Goal: Communication & Community: Answer question/provide support

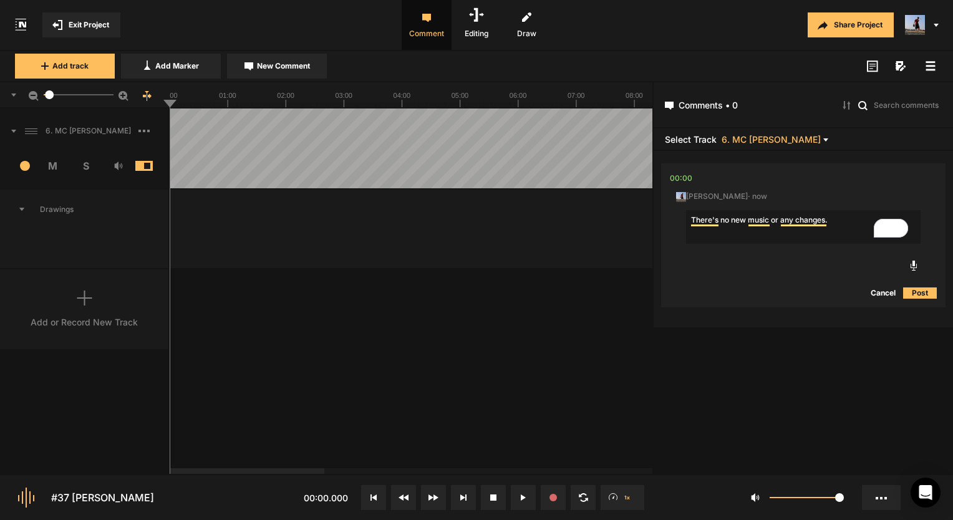
click at [74, 17] on button "Exit Project" at bounding box center [81, 24] width 78 height 25
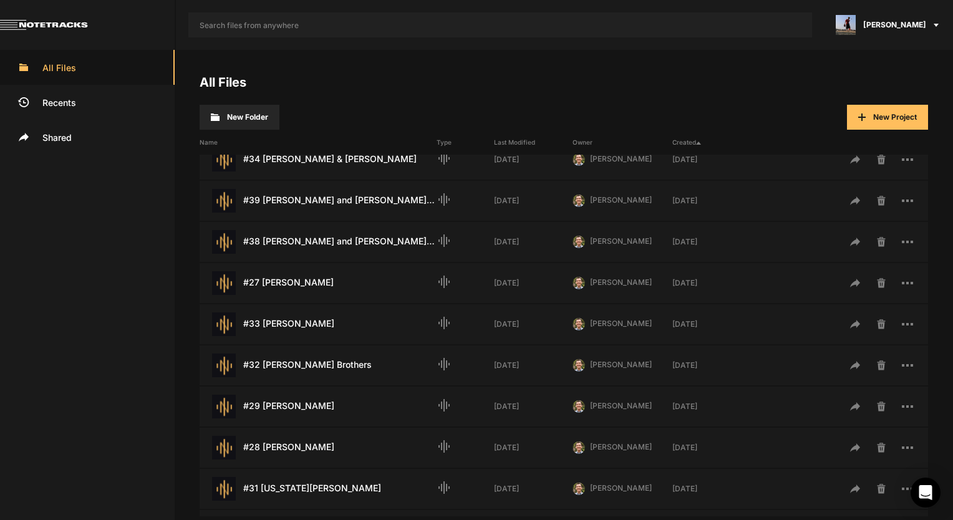
scroll to position [312, 0]
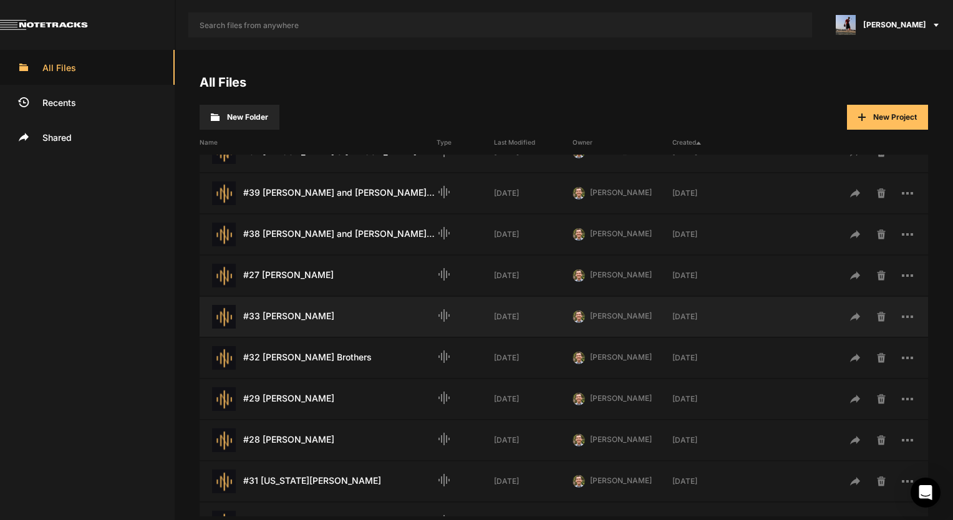
click at [307, 321] on div "#33 [PERSON_NAME] Last Modified: [DATE]" at bounding box center [318, 317] width 237 height 24
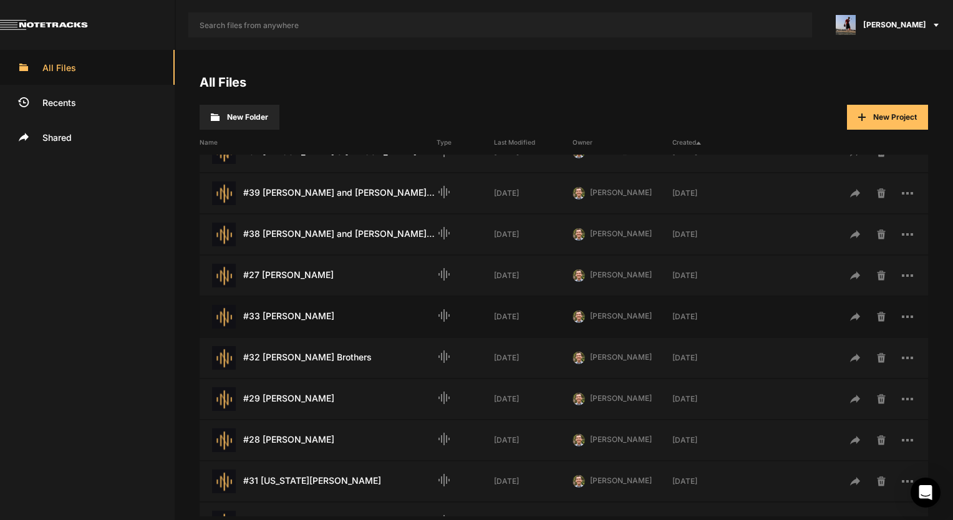
click at [307, 321] on div "#33 [PERSON_NAME] Last Modified: [DATE]" at bounding box center [318, 317] width 237 height 24
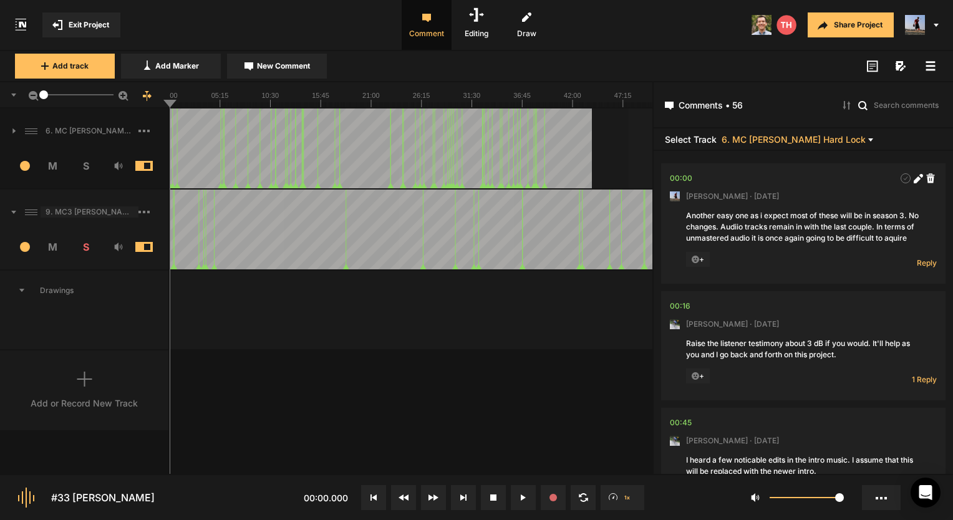
click at [127, 213] on span "9. MC3 [PERSON_NAME]" at bounding box center [90, 212] width 98 height 11
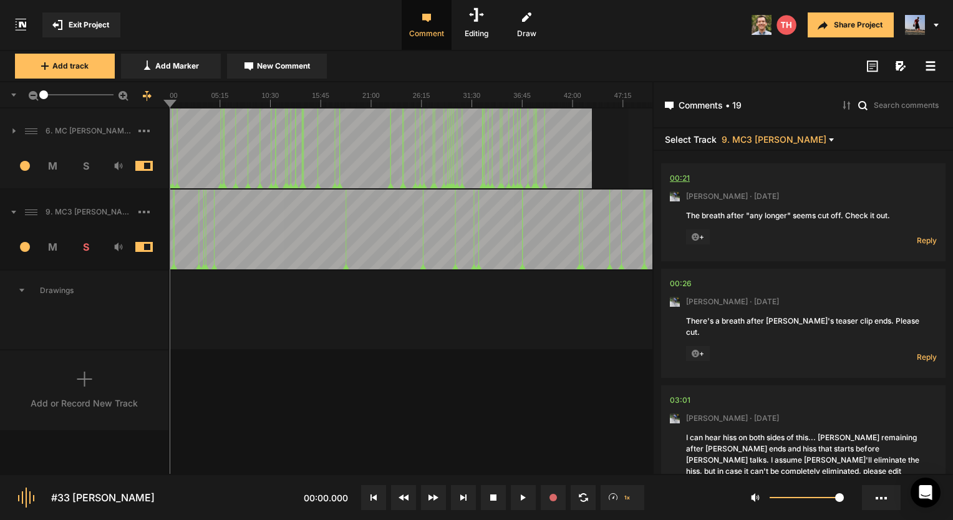
click at [686, 177] on div "00:21" at bounding box center [680, 178] width 20 height 12
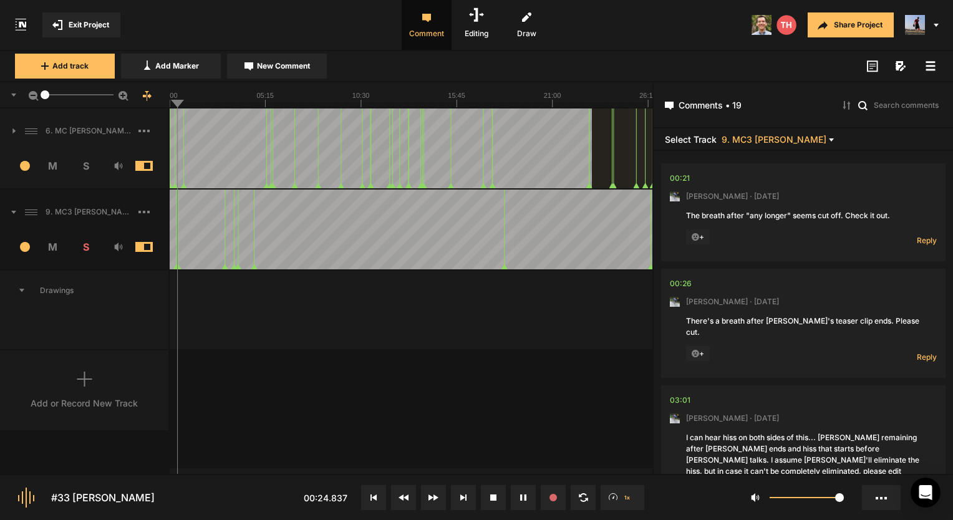
drag, startPoint x: 45, startPoint y: 94, endPoint x: 57, endPoint y: 96, distance: 12.1
click at [49, 96] on div at bounding box center [45, 94] width 9 height 9
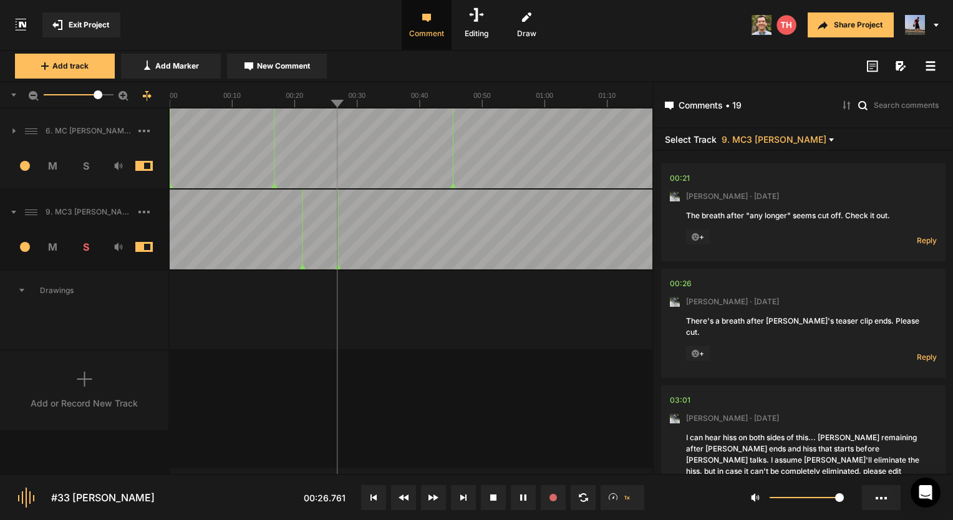
drag, startPoint x: 66, startPoint y: 96, endPoint x: 98, endPoint y: 104, distance: 33.3
click at [98, 104] on mat-slider "39.1" at bounding box center [79, 95] width 80 height 30
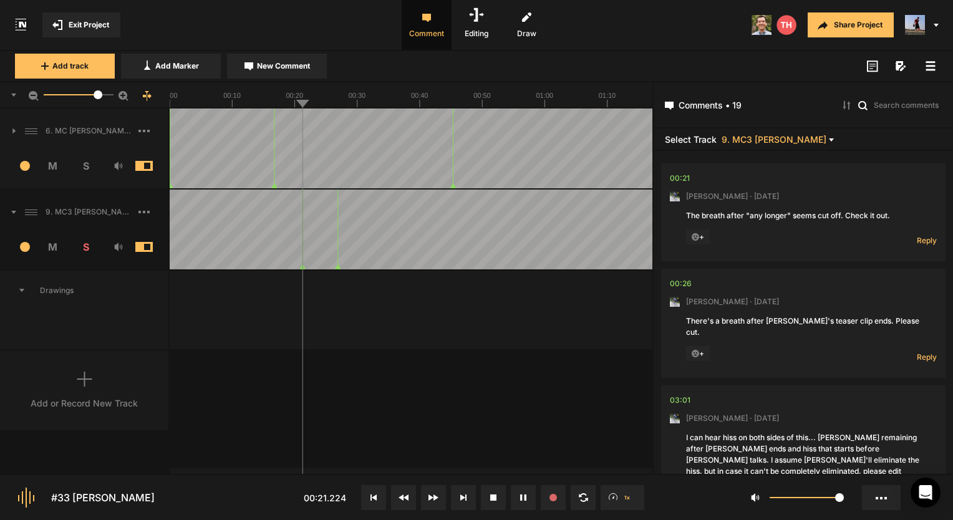
click at [929, 241] on span "Reply" at bounding box center [927, 240] width 20 height 11
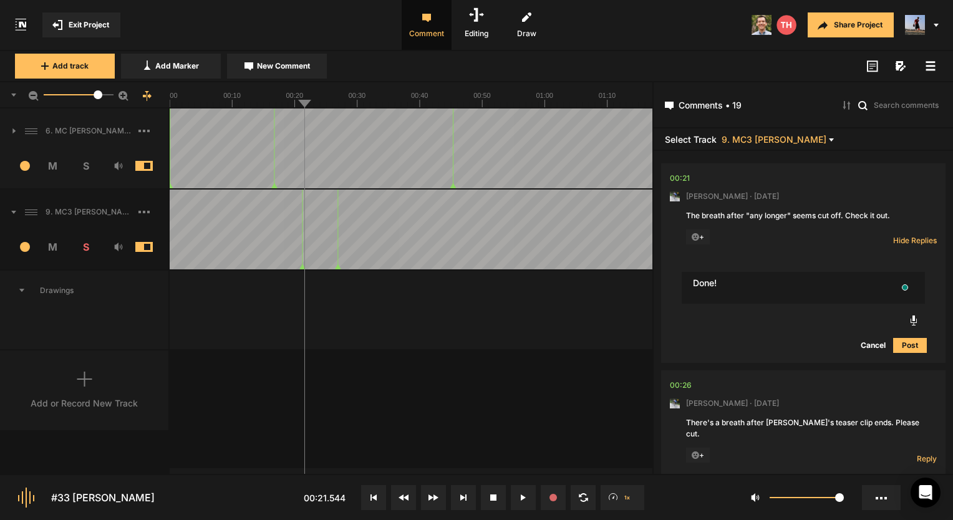
type textarea "Done!"
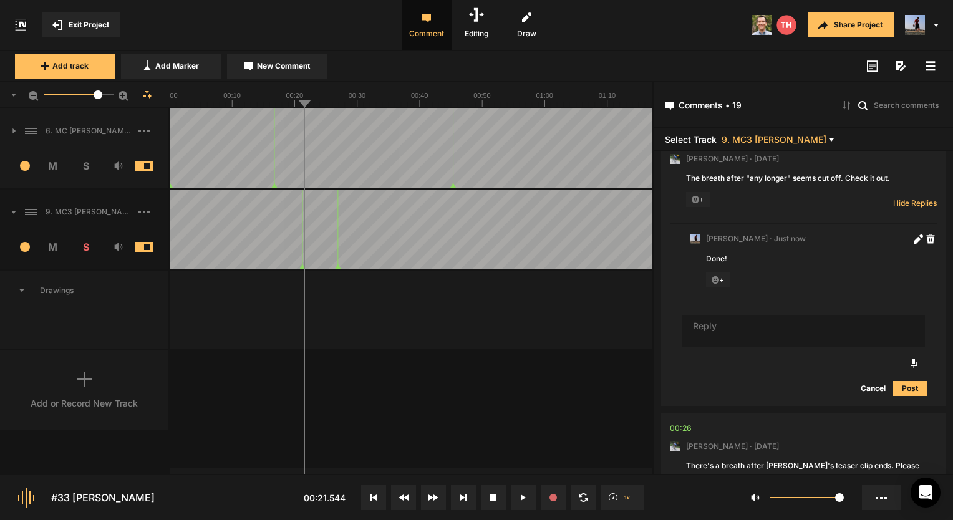
scroll to position [62, 0]
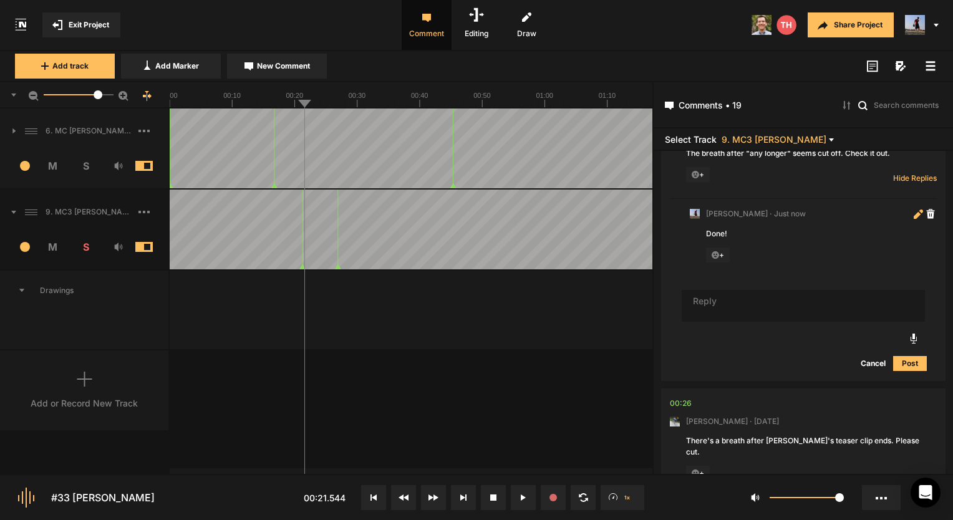
click at [914, 210] on icon at bounding box center [918, 214] width 9 height 9
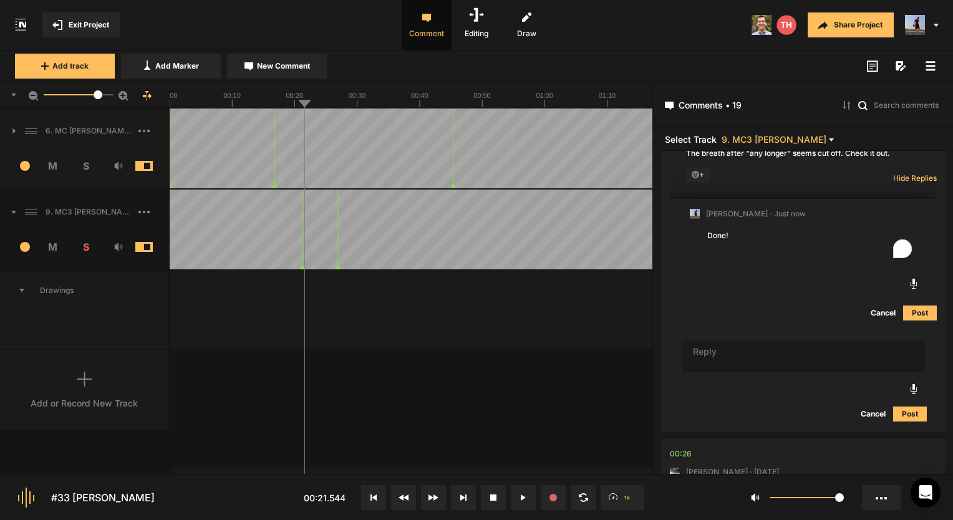
drag, startPoint x: 744, startPoint y: 233, endPoint x: 709, endPoint y: 236, distance: 35.7
click at [709, 236] on textarea "Done!" at bounding box center [813, 245] width 215 height 34
type textarea "Fixed"
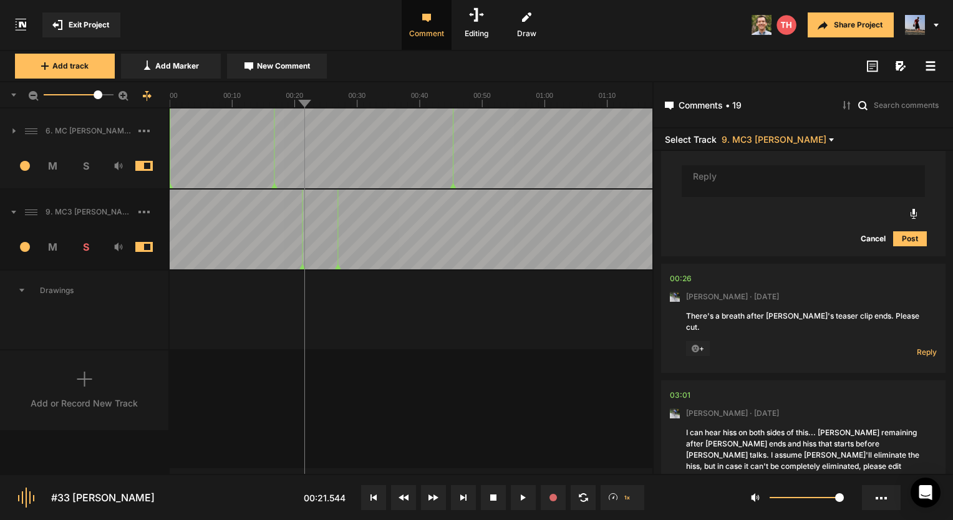
scroll to position [250, 0]
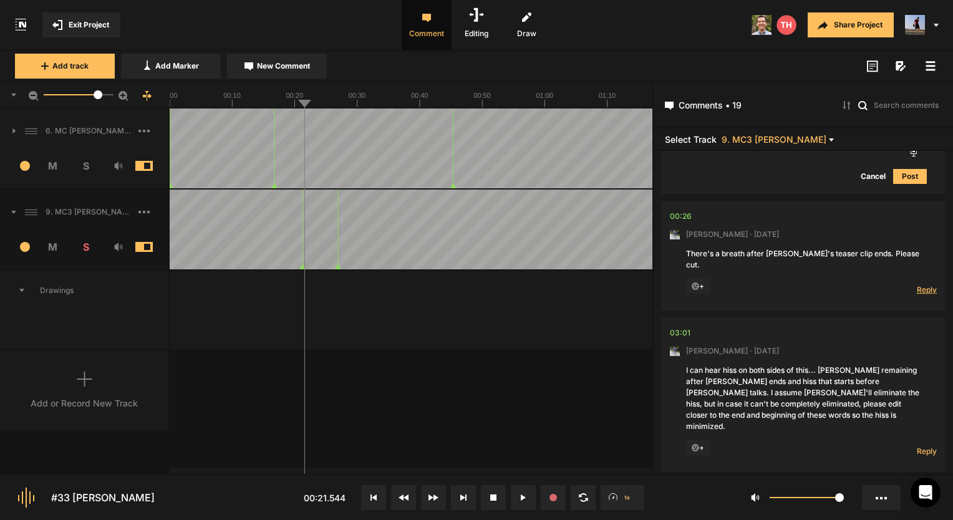
click at [917, 285] on span "Reply" at bounding box center [927, 290] width 20 height 11
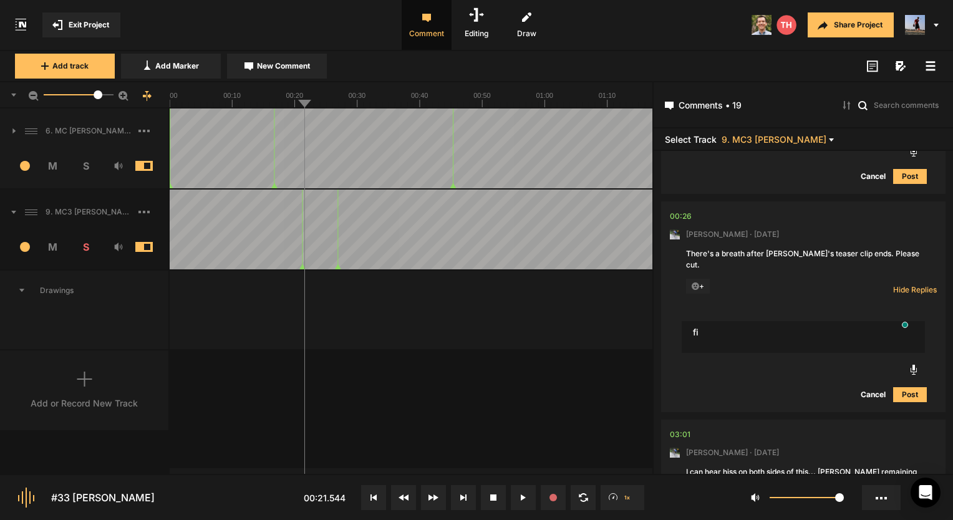
type textarea "f"
type textarea "Fixed!"
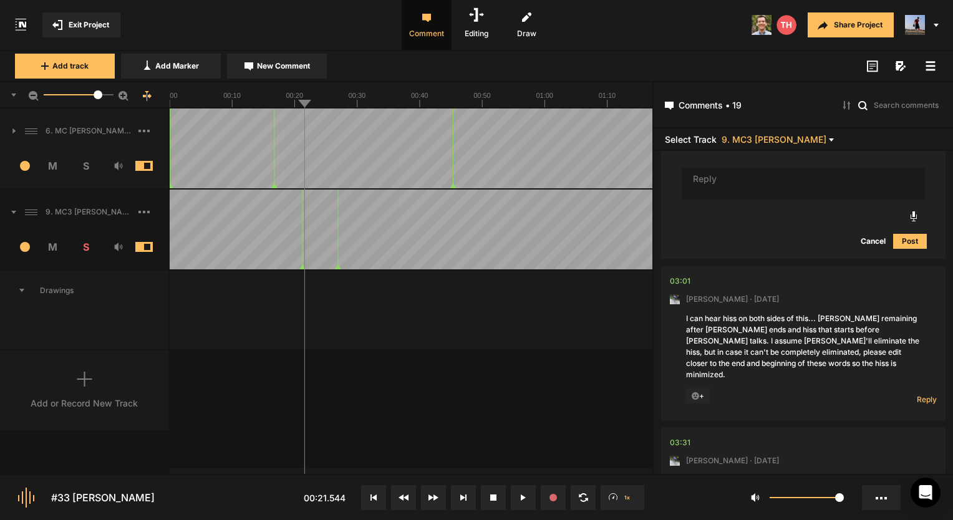
scroll to position [499, 0]
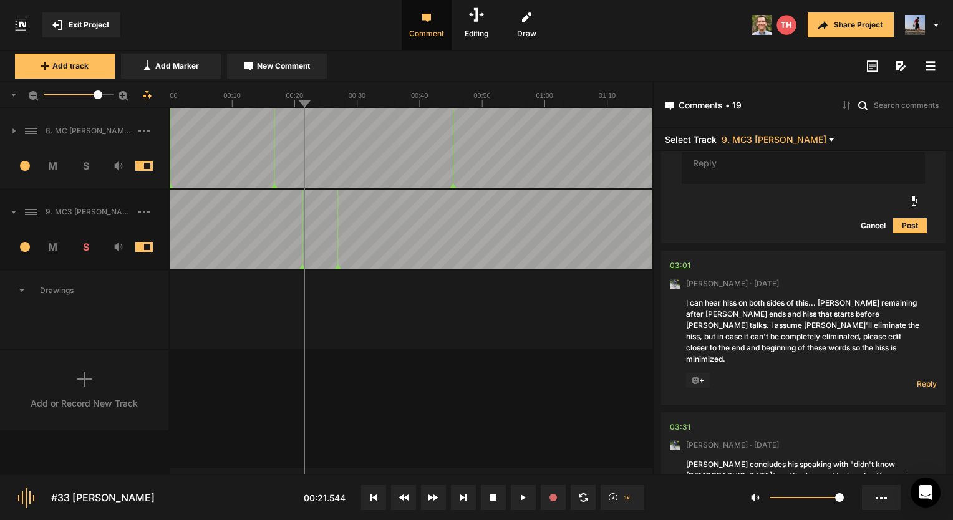
click at [687, 260] on div "03:01" at bounding box center [680, 266] width 21 height 12
click at [924, 379] on span "Reply" at bounding box center [927, 384] width 20 height 11
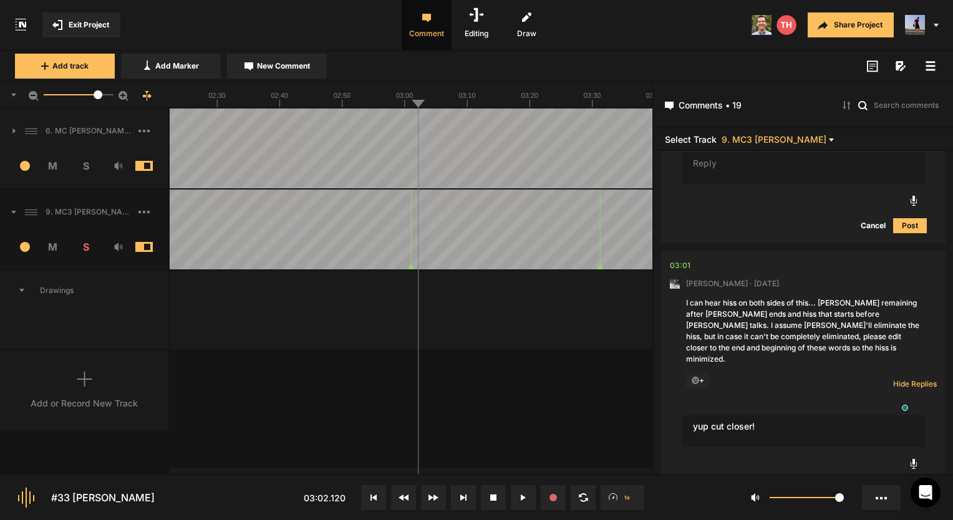
type textarea "yup cut closer!"
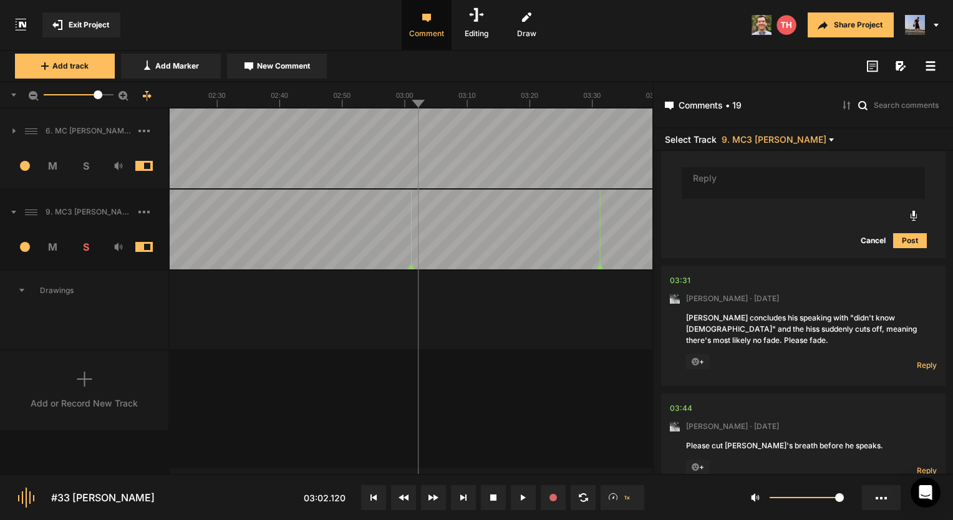
scroll to position [890, 0]
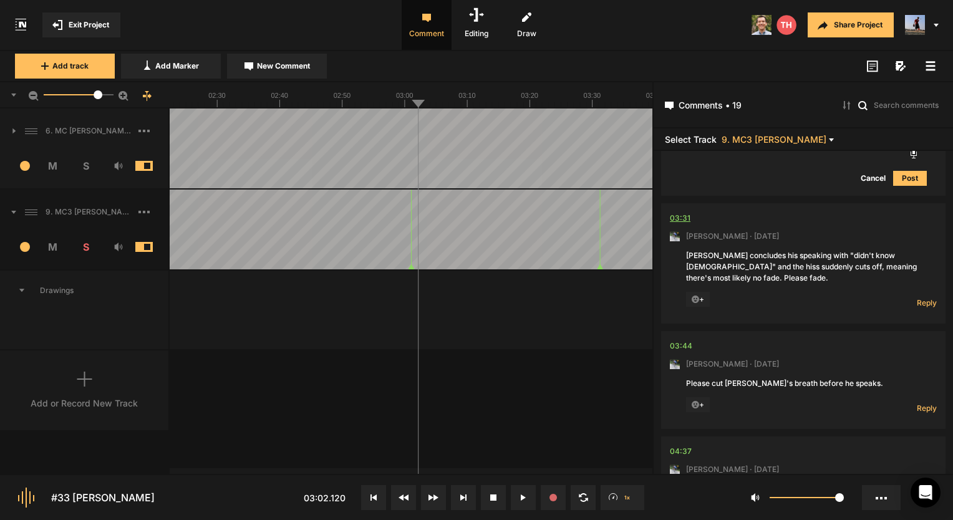
click at [683, 212] on div "03:31" at bounding box center [680, 218] width 21 height 12
click at [917, 298] on span "Reply" at bounding box center [927, 303] width 20 height 11
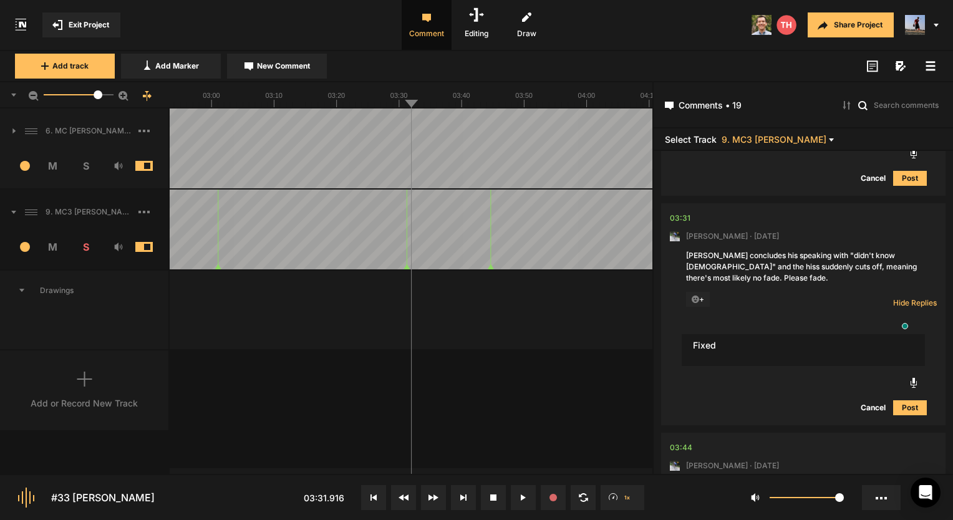
type textarea "Fixed"
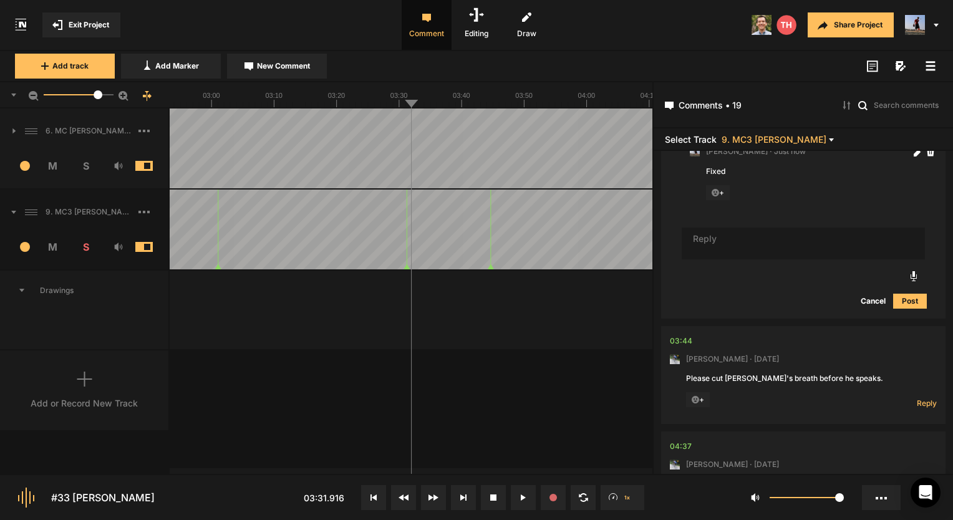
scroll to position [1140, 0]
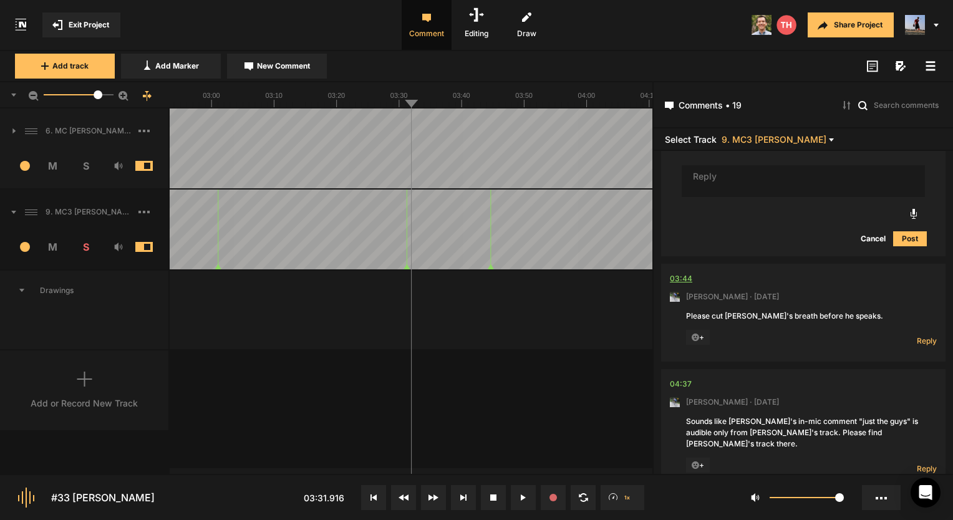
click at [686, 273] on div "03:44" at bounding box center [681, 279] width 22 height 12
click at [930, 336] on span "Reply" at bounding box center [927, 341] width 20 height 11
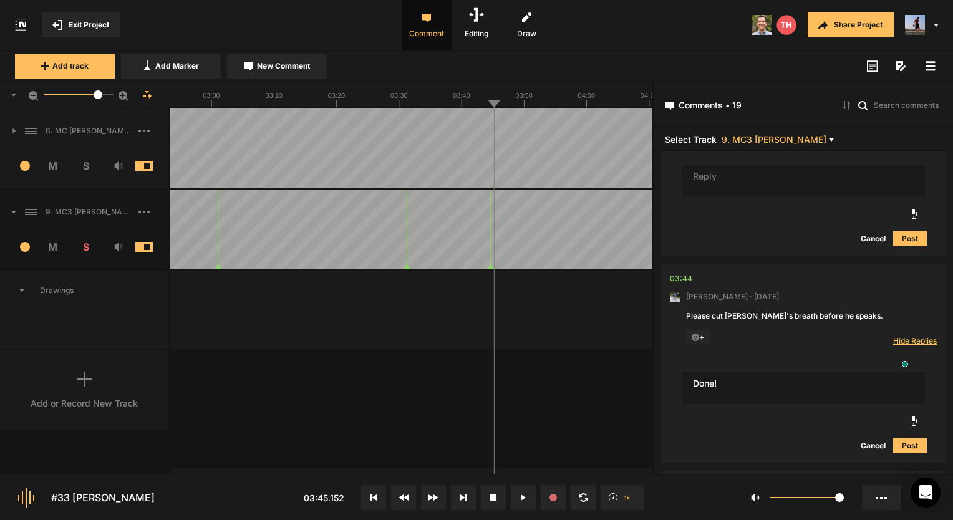
type textarea "Done!"
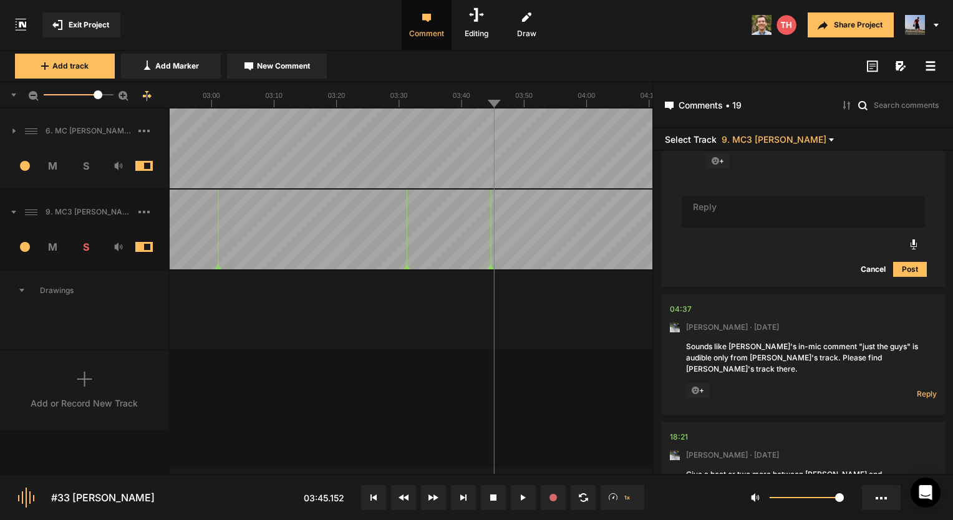
scroll to position [1425, 0]
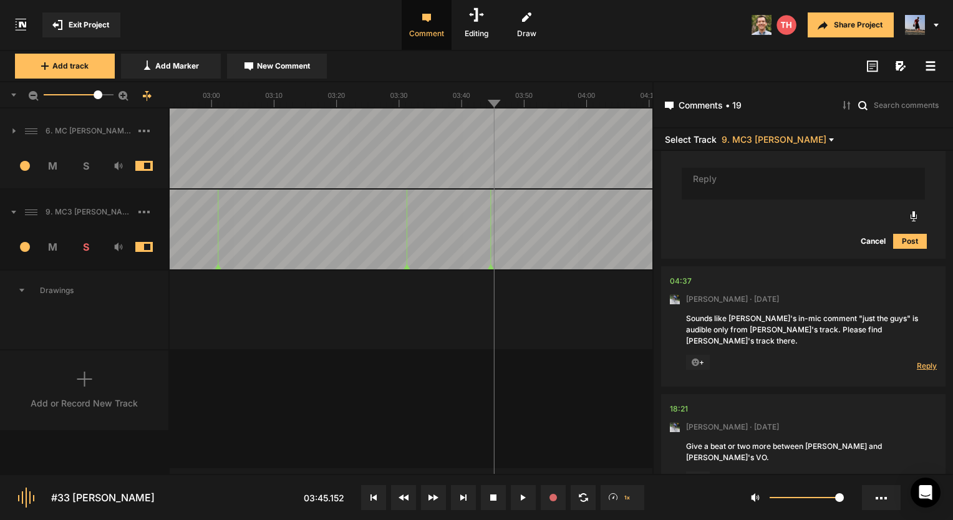
click at [923, 361] on span "Reply" at bounding box center [927, 366] width 20 height 11
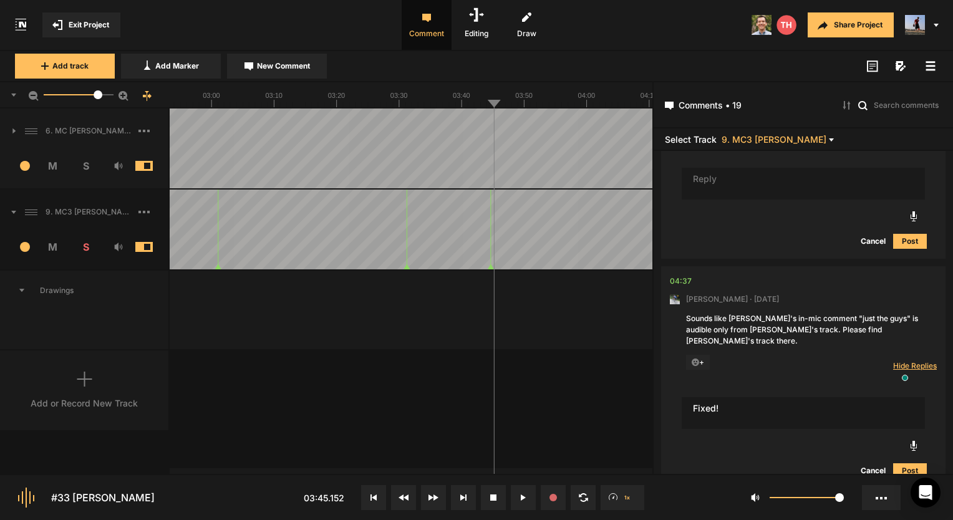
type textarea "Fixed!"
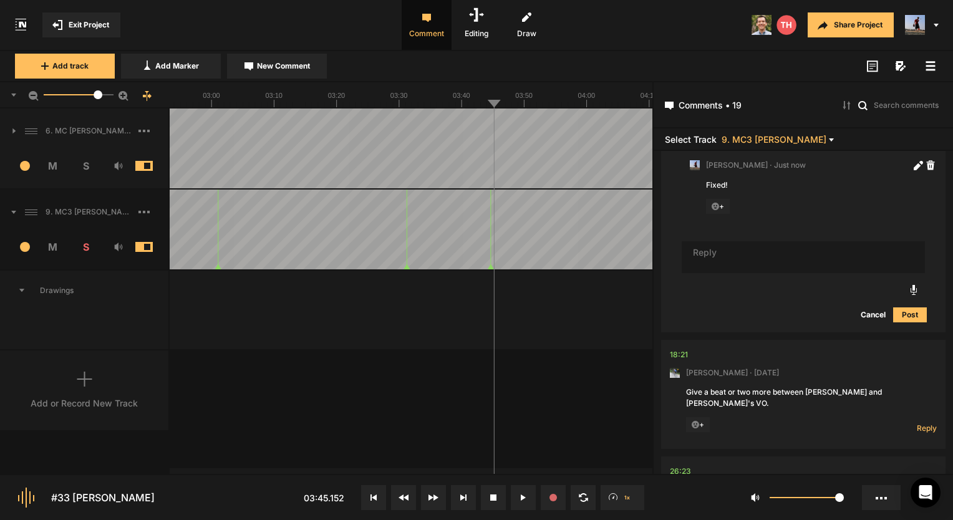
scroll to position [1724, 0]
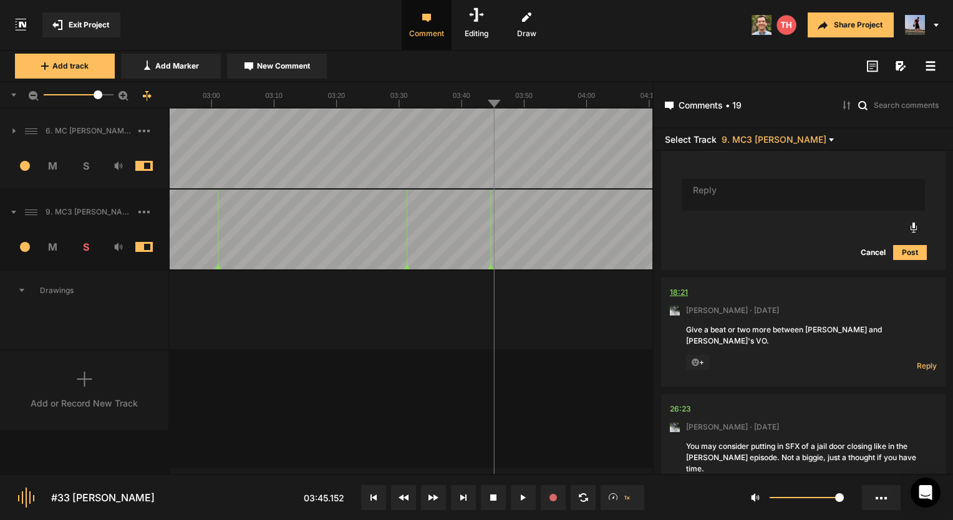
drag, startPoint x: 689, startPoint y: 256, endPoint x: 678, endPoint y: 256, distance: 10.6
click at [686, 278] on nt-comment "18:21 [PERSON_NAME] · [DATE] Give a beat or two more between [PERSON_NAME] and …" at bounding box center [803, 332] width 267 height 109
click at [678, 286] on div "18:21" at bounding box center [679, 292] width 18 height 12
click at [912, 306] on nt-comment "18:21 [PERSON_NAME] · [DATE] Give a beat or two more between [PERSON_NAME] and …" at bounding box center [803, 332] width 267 height 109
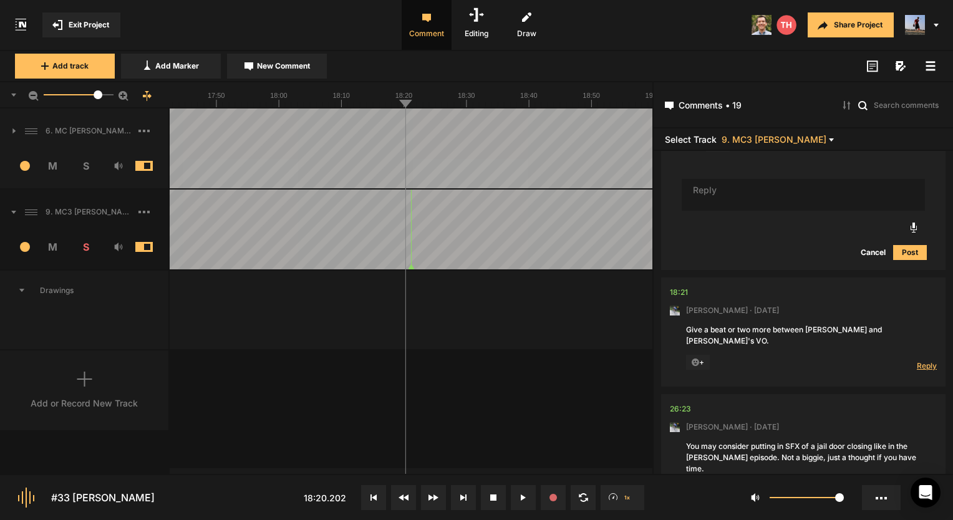
click at [918, 361] on span "Reply" at bounding box center [927, 366] width 20 height 11
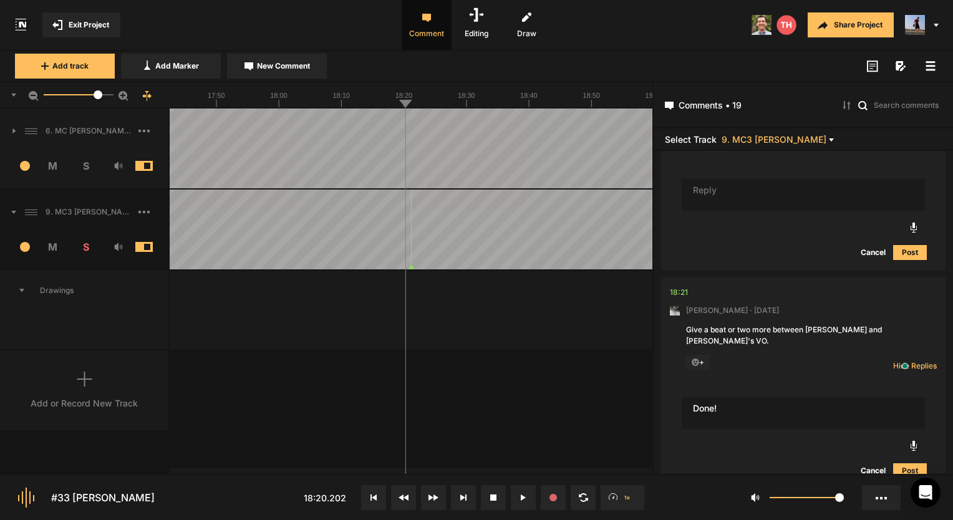
type textarea "Done!"
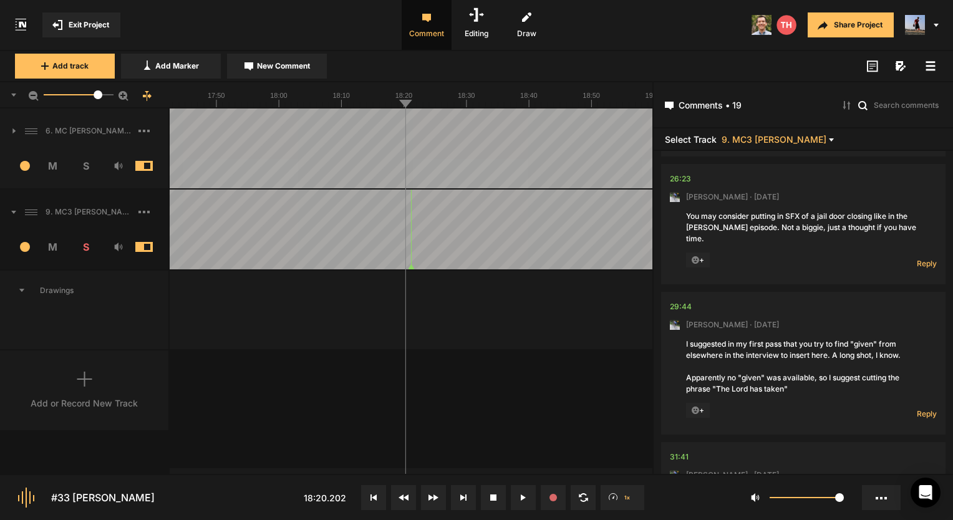
scroll to position [2074, 0]
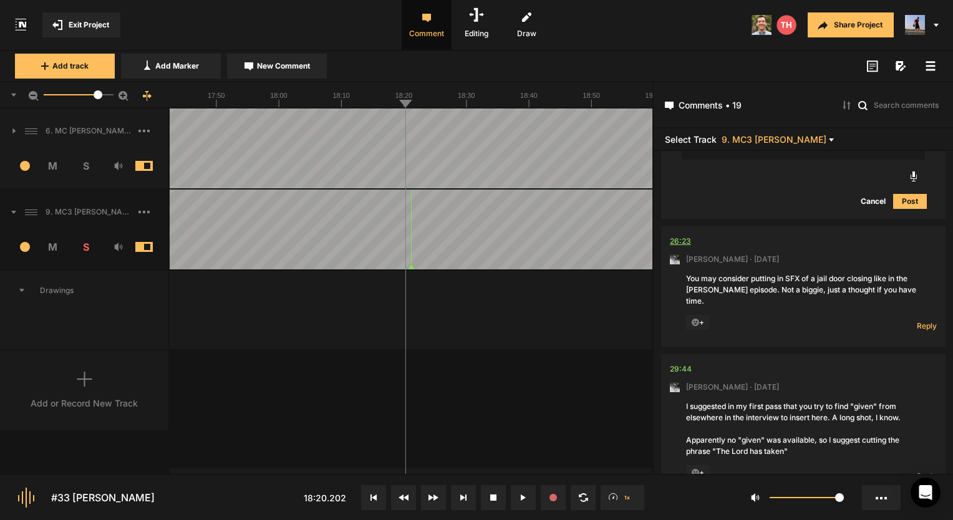
click at [684, 235] on div "26:23" at bounding box center [680, 241] width 21 height 12
click at [681, 235] on div "26:23" at bounding box center [680, 241] width 21 height 12
click at [684, 235] on div "26:23" at bounding box center [680, 241] width 21 height 12
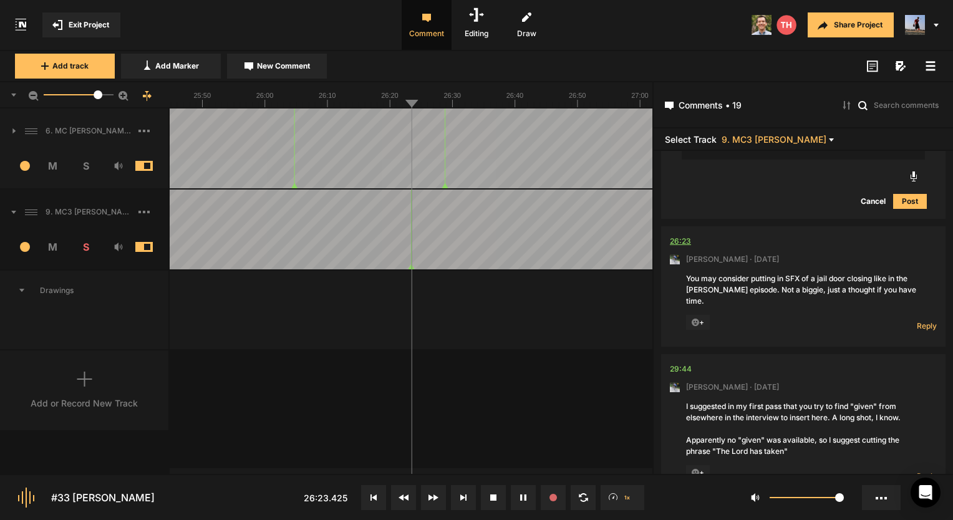
click at [684, 235] on div "26:23" at bounding box center [680, 241] width 21 height 12
click at [528, 502] on button at bounding box center [523, 497] width 25 height 25
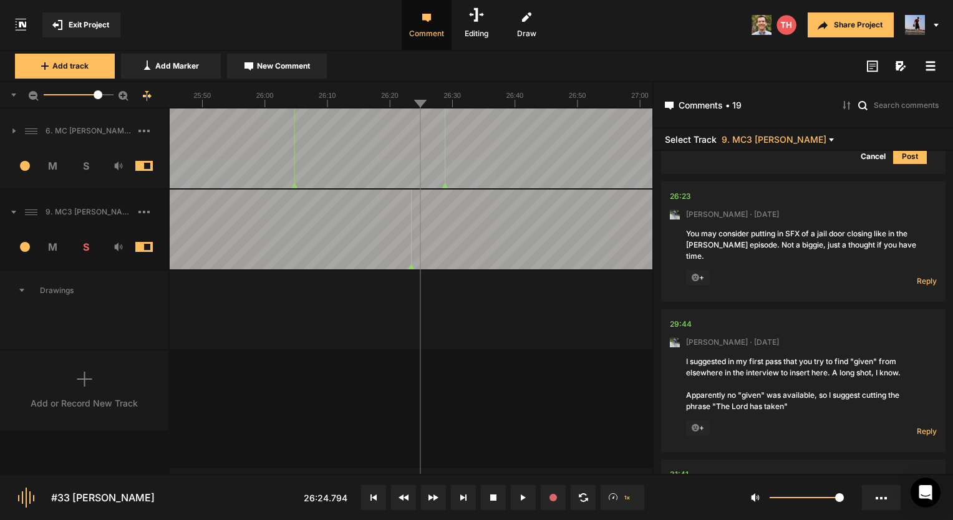
scroll to position [2136, 0]
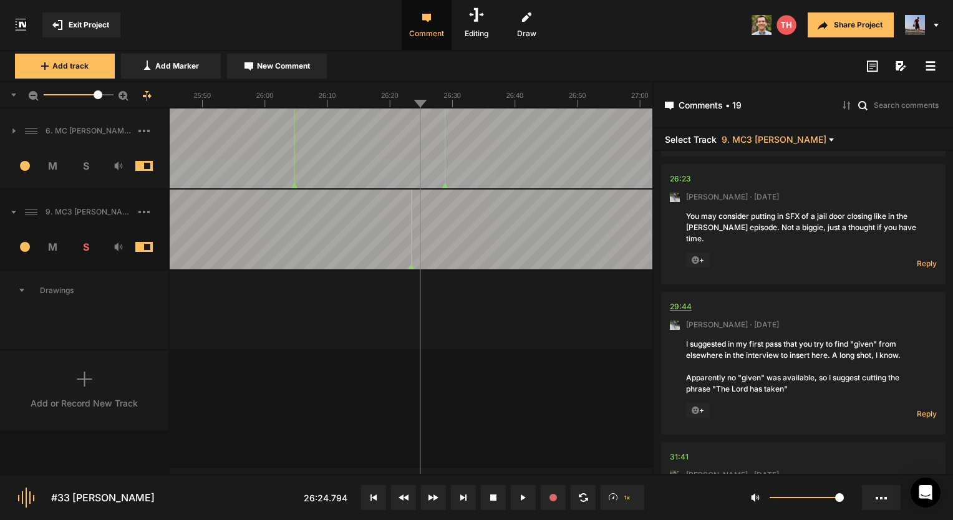
click at [683, 301] on div "29:44" at bounding box center [681, 307] width 22 height 12
click at [926, 409] on span "Reply" at bounding box center [927, 414] width 20 height 11
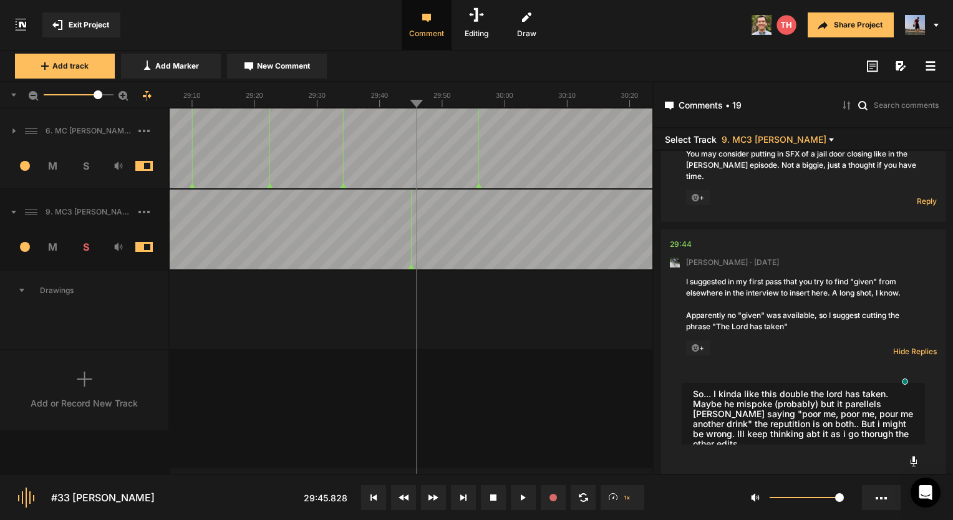
click at [827, 387] on textarea "So... I kinda like this double the lord has taken. Maybe he mispoke (probably) …" at bounding box center [803, 414] width 243 height 62
type textarea "So... I kinda like this double the lord has taken. Maybe he mispoke (probably) …"
click at [897, 479] on button "Post" at bounding box center [910, 486] width 34 height 15
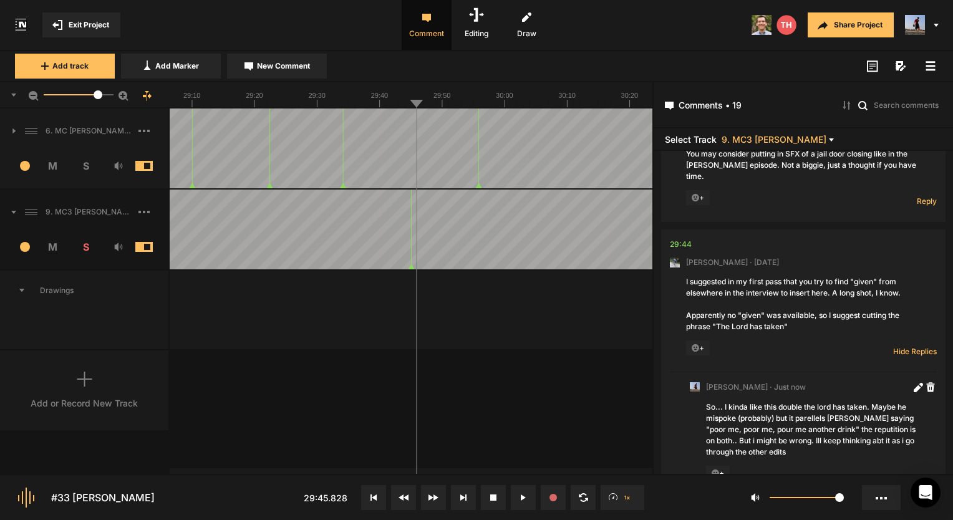
scroll to position [2329, 0]
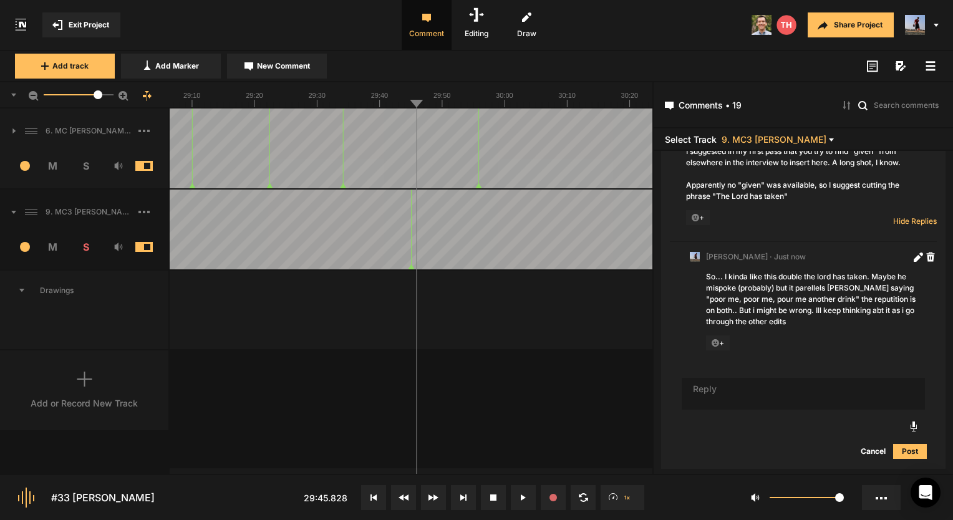
click at [779, 26] on img at bounding box center [787, 25] width 20 height 20
click at [761, 21] on img at bounding box center [762, 25] width 20 height 20
click at [779, 19] on img at bounding box center [787, 25] width 20 height 20
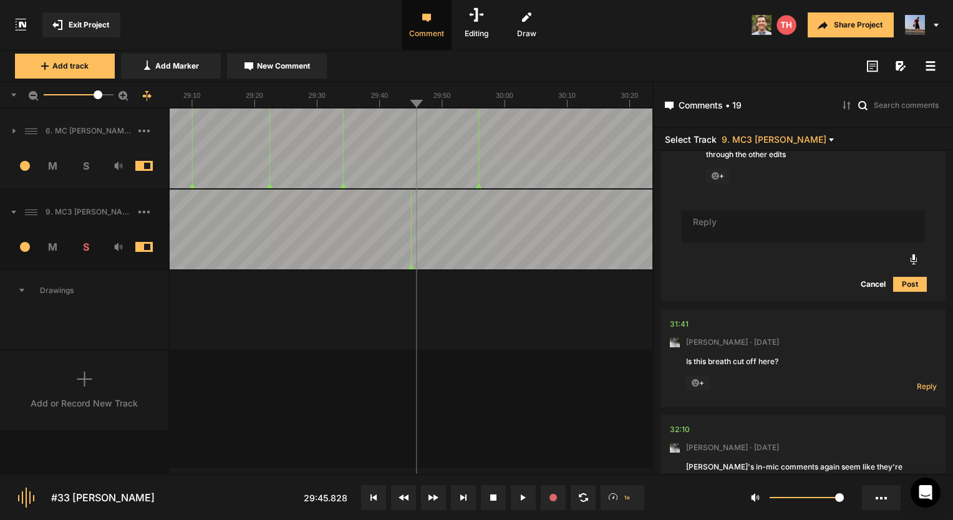
scroll to position [2516, 0]
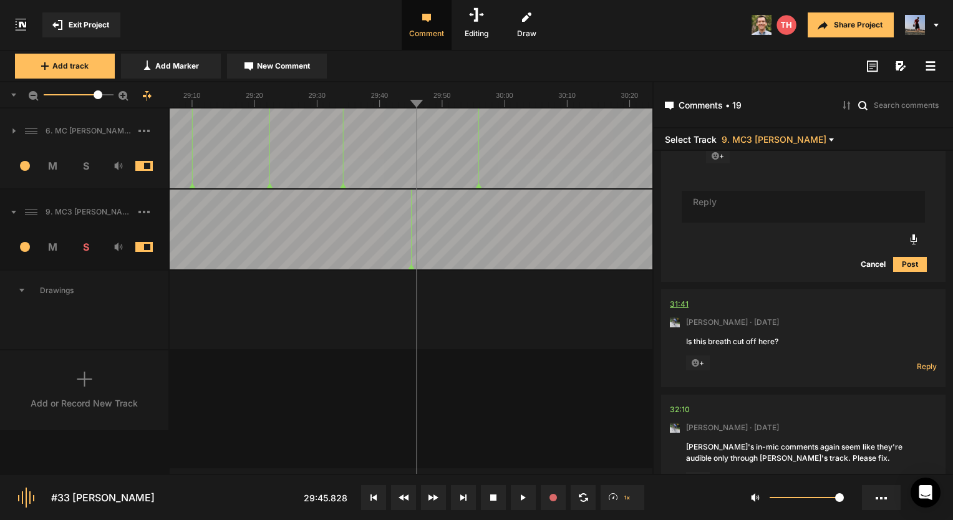
click at [677, 298] on div "31:41" at bounding box center [679, 304] width 19 height 12
click at [396, 104] on line at bounding box center [396, 104] width 0 height 5
click at [920, 361] on span "Reply" at bounding box center [927, 366] width 20 height 11
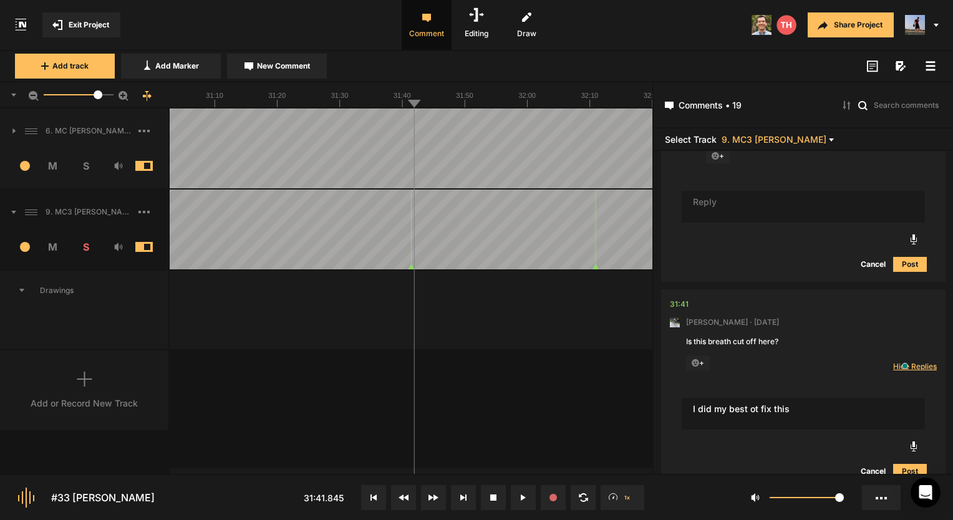
type textarea "I did my best ot fix this"
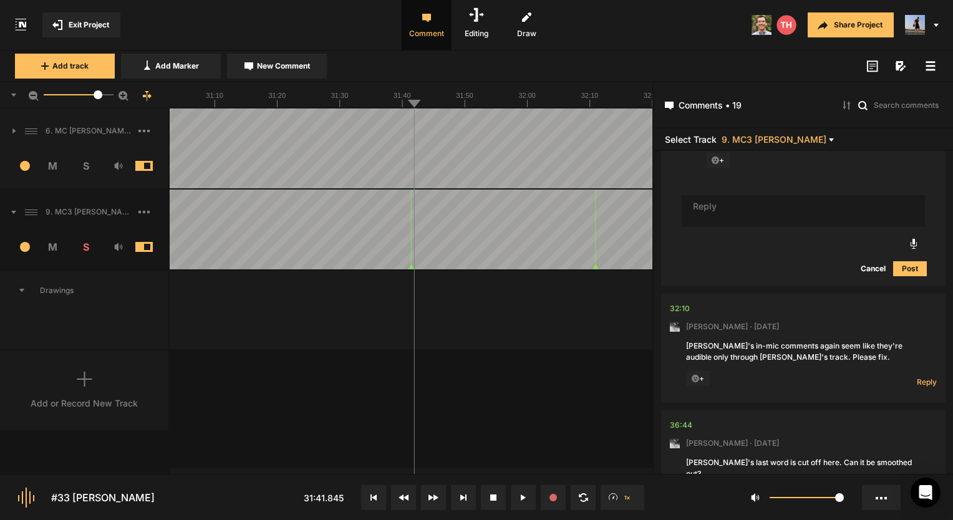
scroll to position [2803, 0]
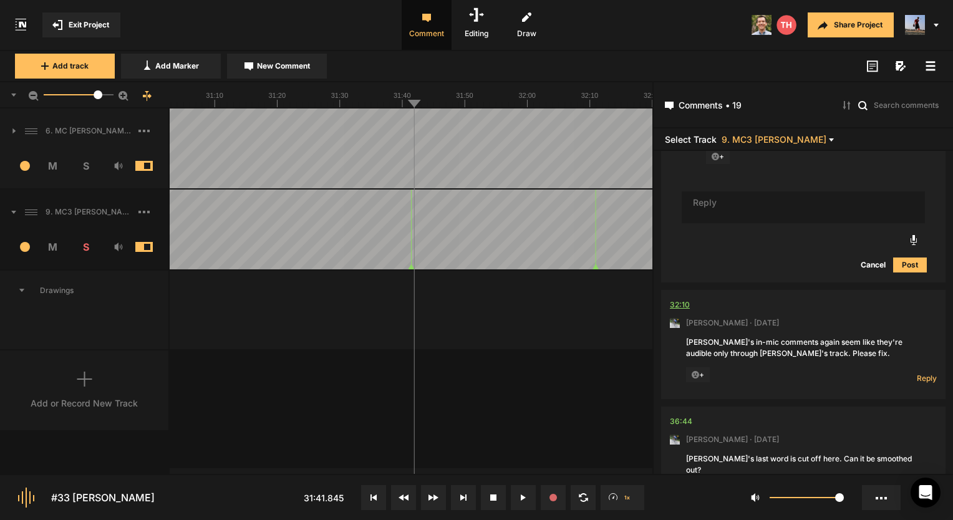
click at [684, 299] on div "32:10" at bounding box center [680, 305] width 20 height 12
click at [920, 373] on span "Reply" at bounding box center [927, 378] width 20 height 11
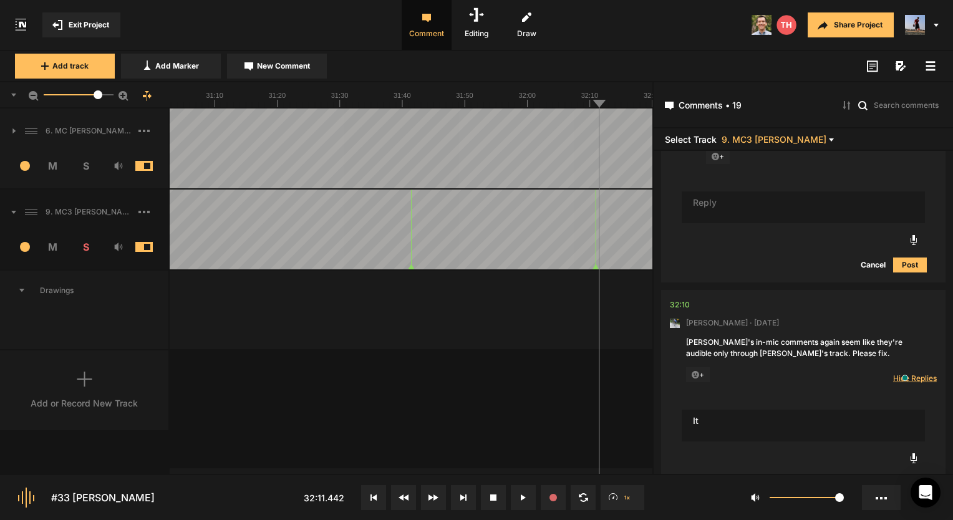
type textarea "I"
type textarea "N"
type textarea "Here, [PERSON_NAME]'s being heard on both which is why its sounds a little tiny"
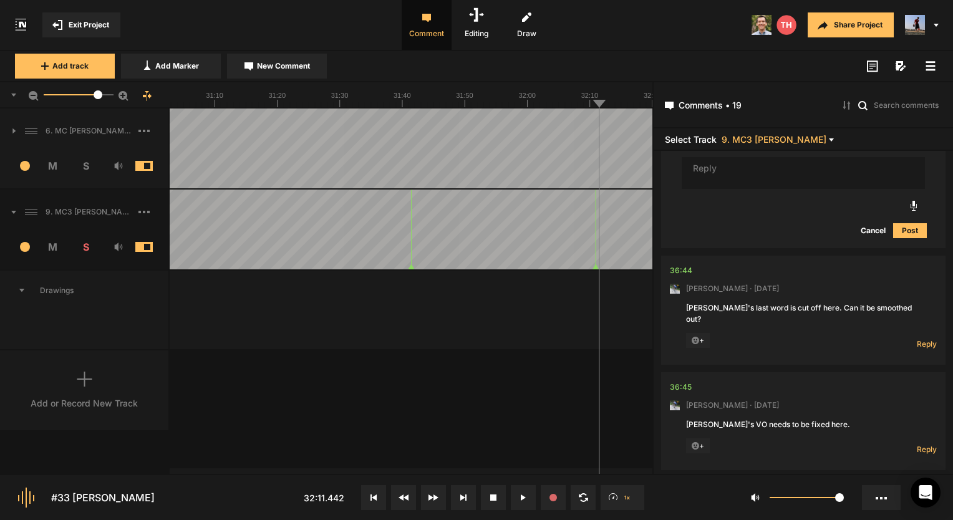
scroll to position [3268, 0]
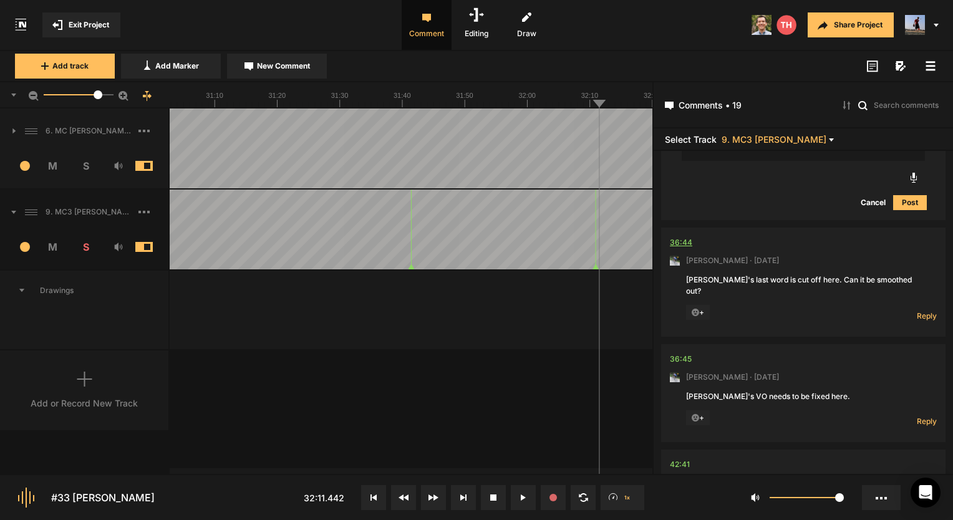
click at [684, 236] on div "36:44" at bounding box center [681, 242] width 22 height 12
click at [523, 493] on button at bounding box center [523, 497] width 25 height 25
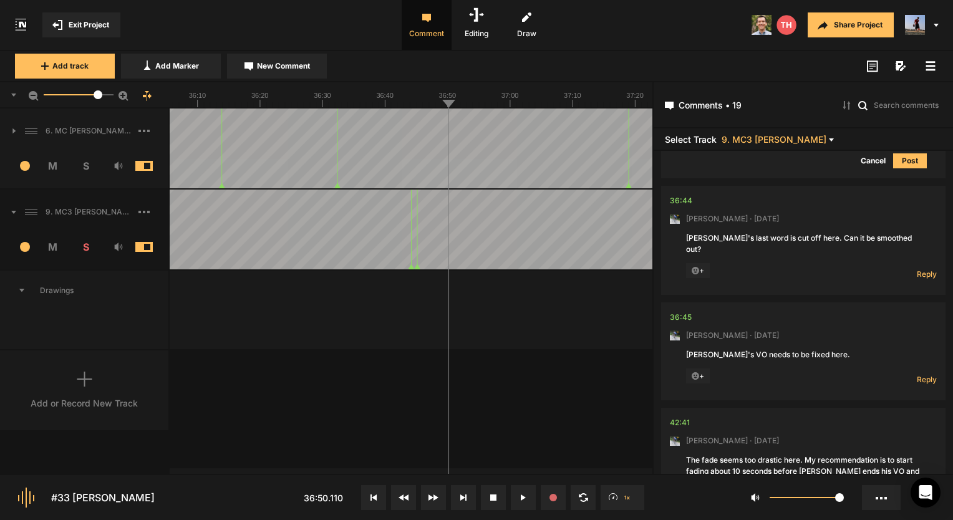
scroll to position [3330, 0]
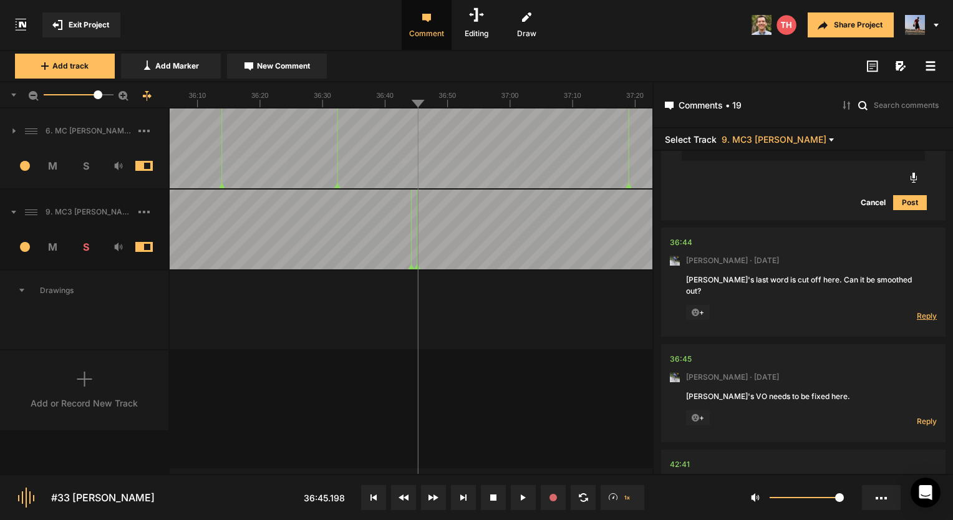
click at [932, 311] on span "Reply" at bounding box center [927, 316] width 20 height 11
type textarea "Done!"
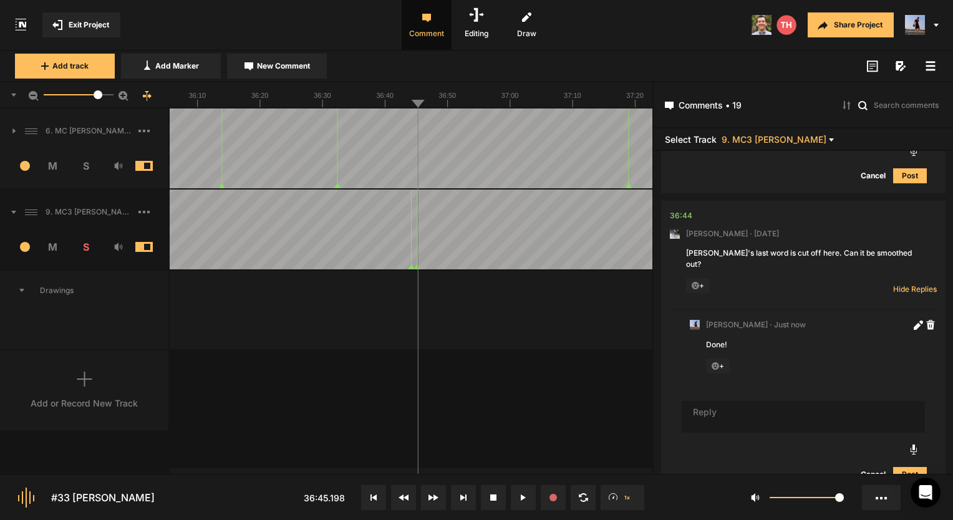
scroll to position [3455, 0]
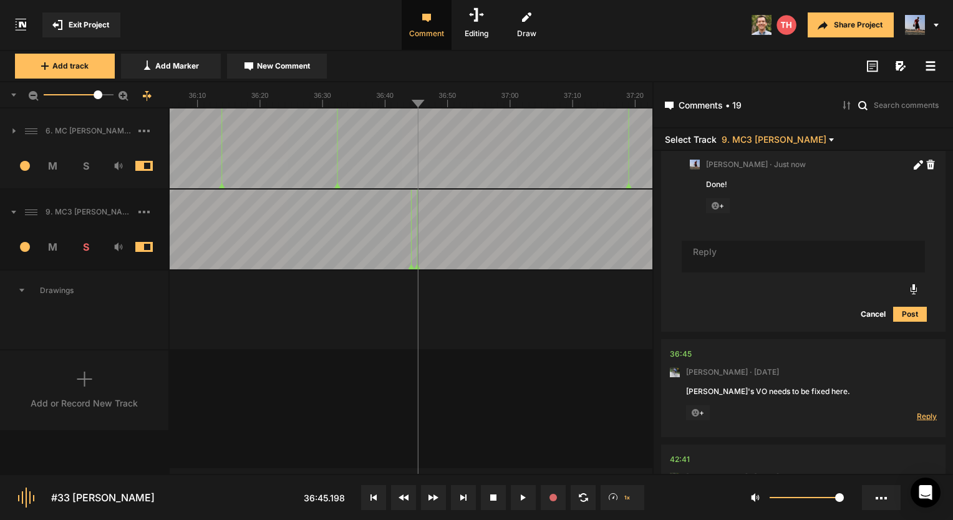
click at [920, 411] on span "Reply" at bounding box center [927, 416] width 20 height 11
type textarea "Good catch!"
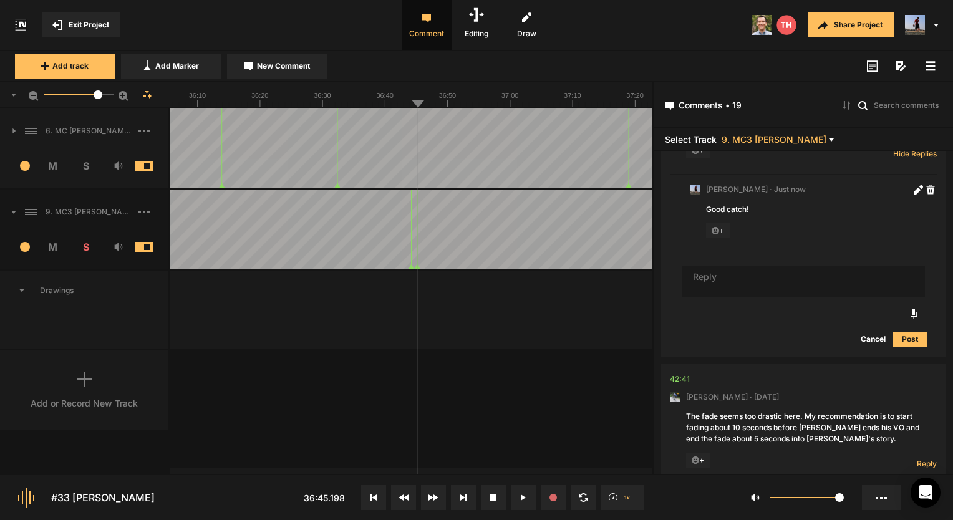
scroll to position [3842, 0]
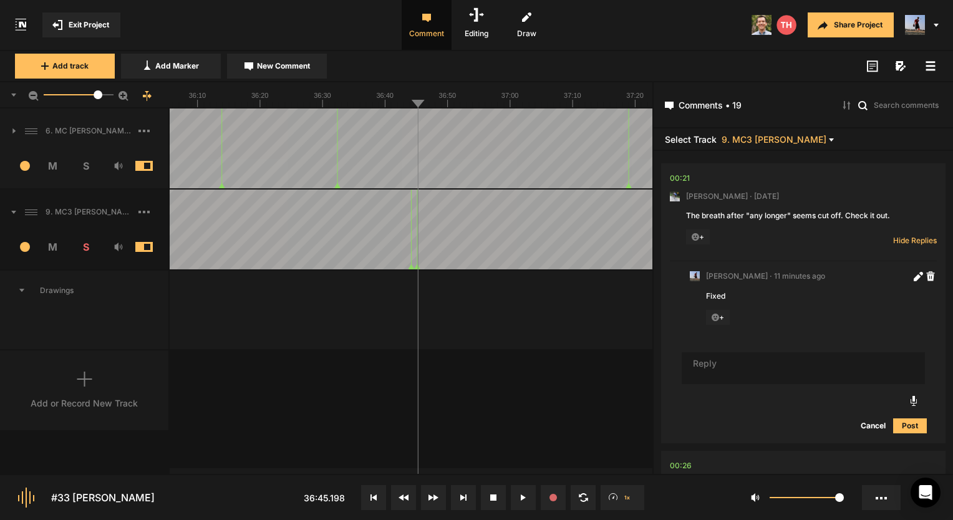
scroll to position [3842, 0]
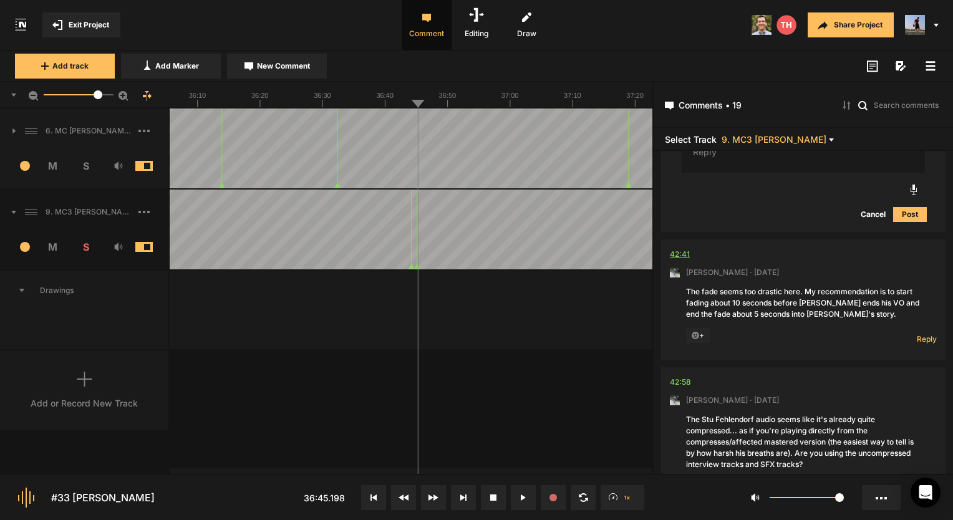
click at [674, 248] on div "42:41" at bounding box center [680, 254] width 20 height 12
click at [525, 495] on icon at bounding box center [526, 498] width 2 height 6
click at [918, 334] on span "Reply" at bounding box center [927, 339] width 20 height 11
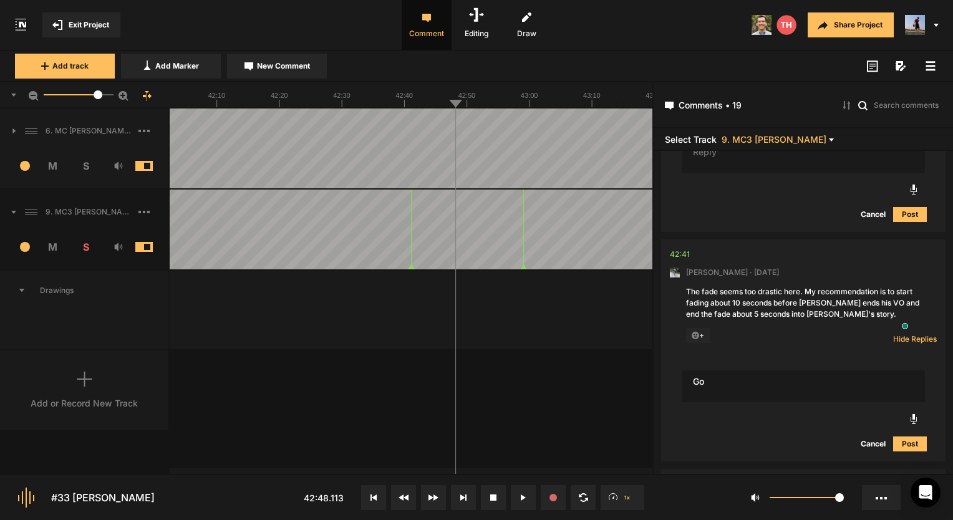
type textarea "G"
type textarea "Thanks for the tip! fixed now!"
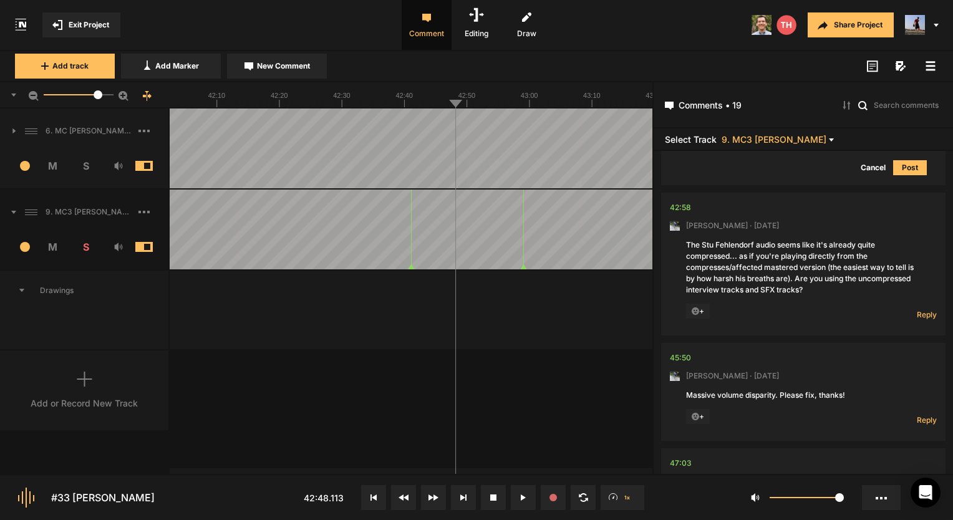
scroll to position [4134, 0]
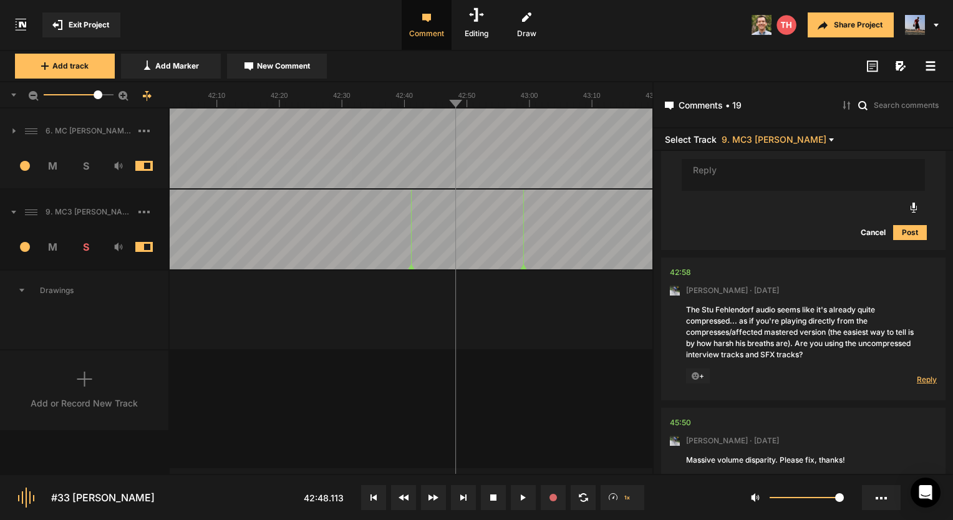
click at [921, 374] on span "Reply" at bounding box center [927, 379] width 20 height 11
type textarea "I"
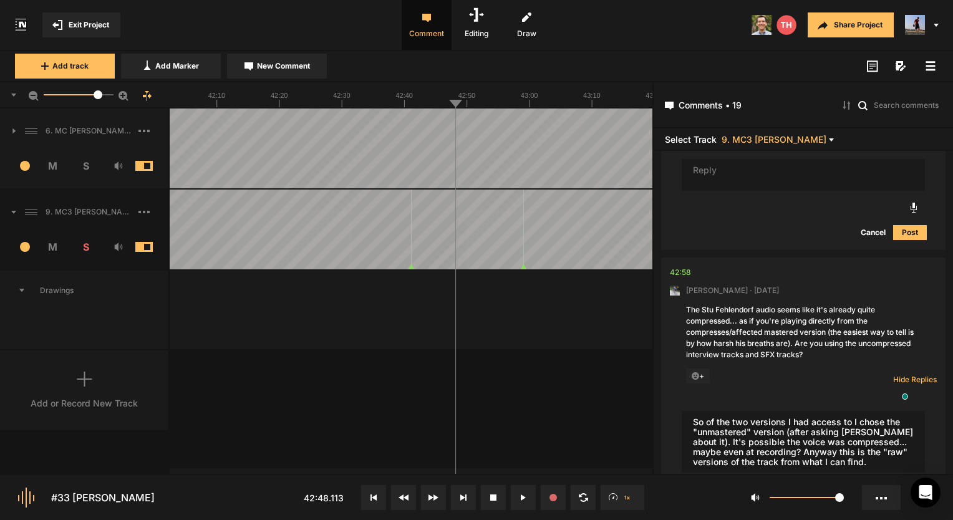
type textarea "So of the two versions I had access to I chose the "unmastered" version (after …"
click at [907, 507] on button "Post" at bounding box center [910, 514] width 34 height 15
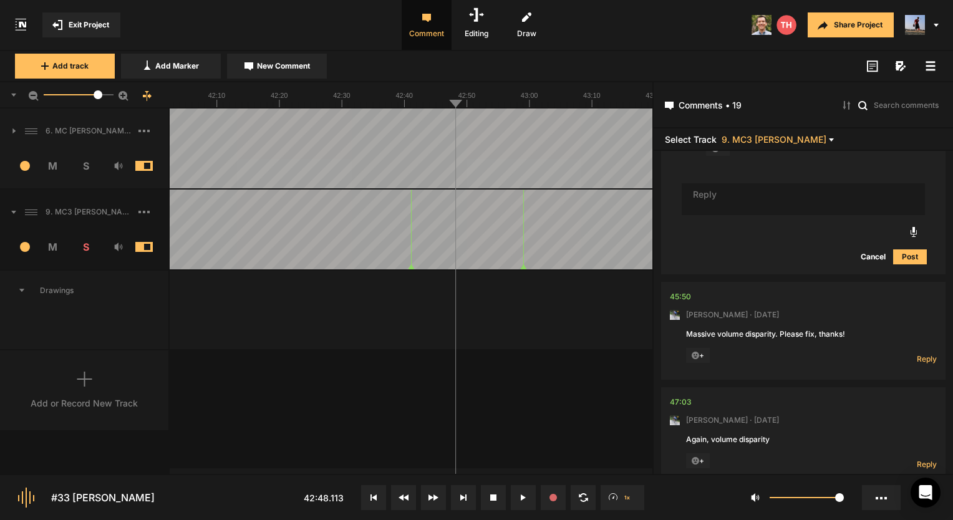
scroll to position [4509, 0]
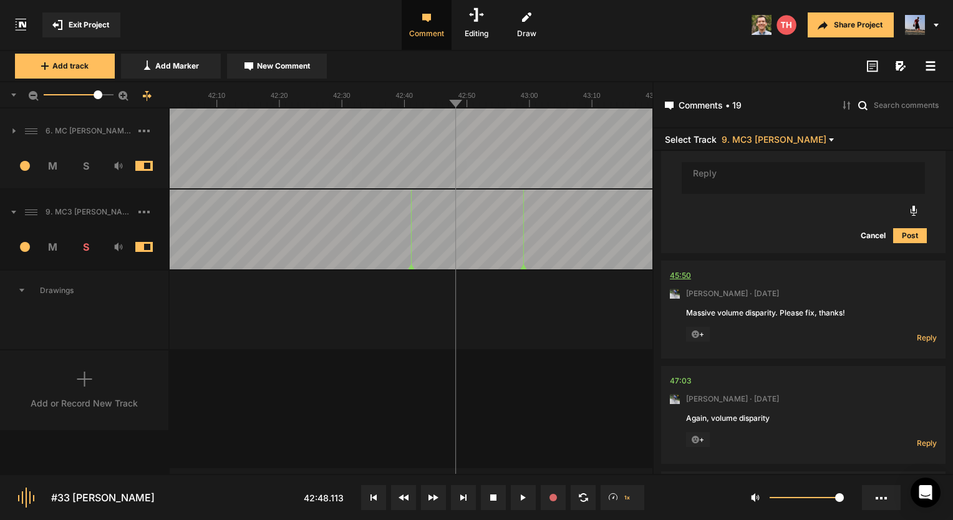
click at [674, 270] on div "45:50" at bounding box center [680, 276] width 21 height 12
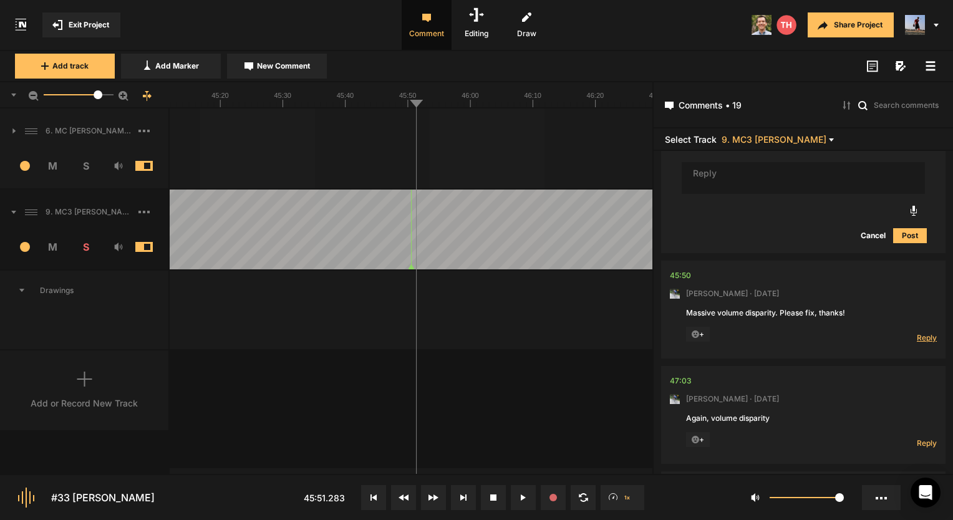
click at [925, 333] on span "Reply" at bounding box center [927, 338] width 20 height 11
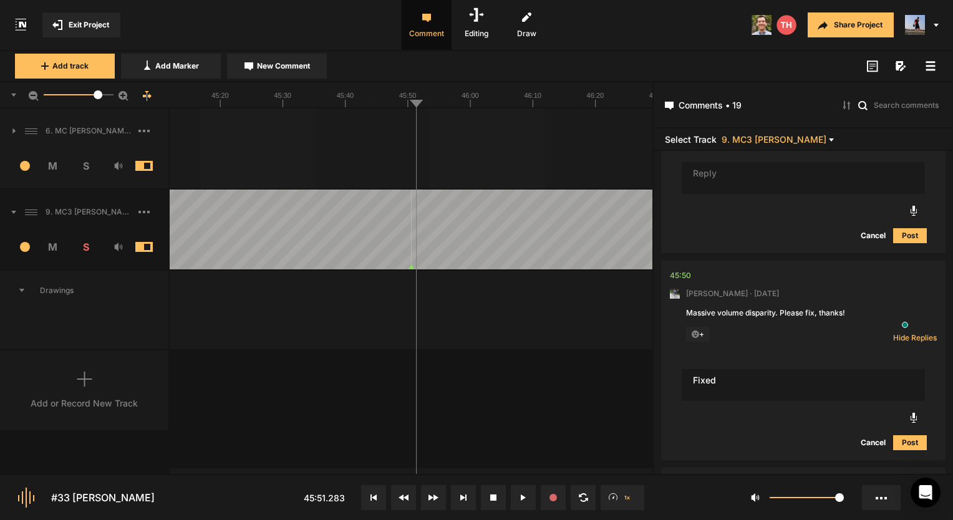
type textarea "Fixed"
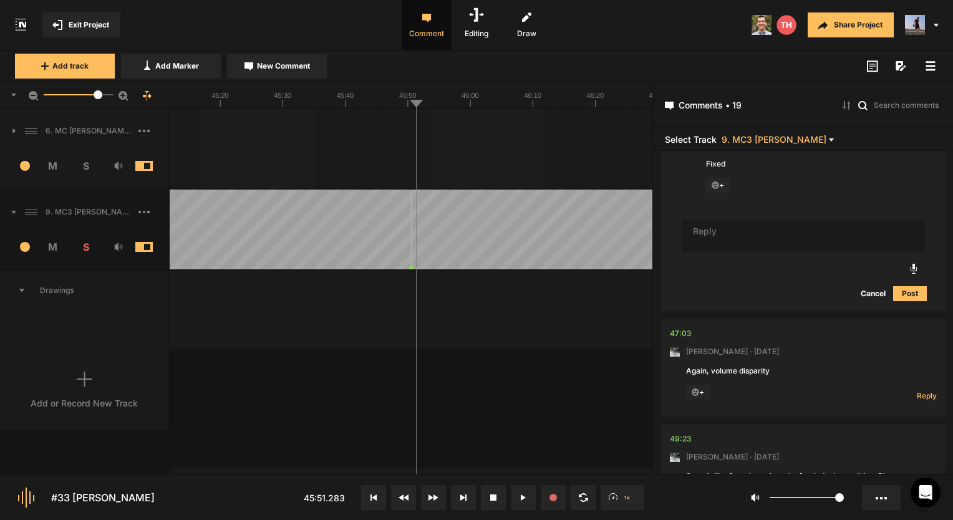
scroll to position [4758, 0]
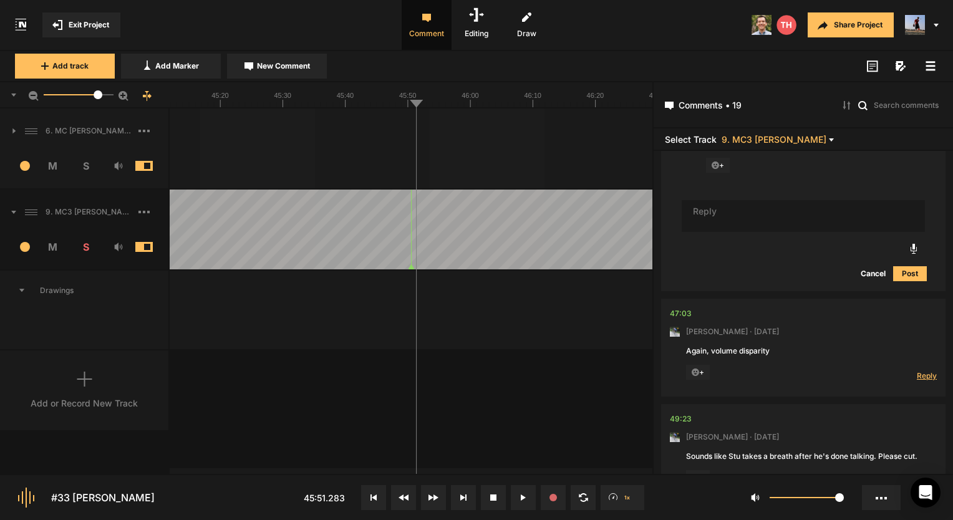
click at [927, 371] on span "Reply" at bounding box center [927, 376] width 20 height 11
type textarea "Fixed"
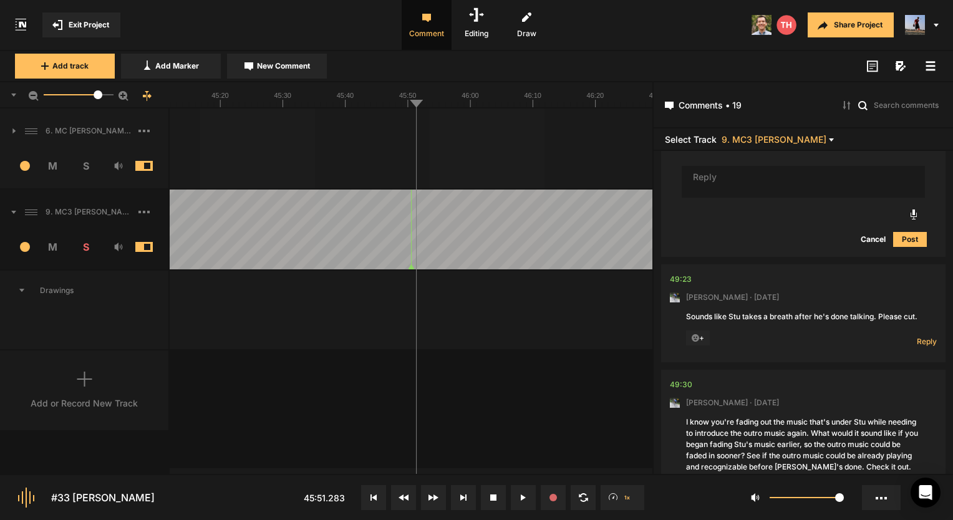
scroll to position [5100, 0]
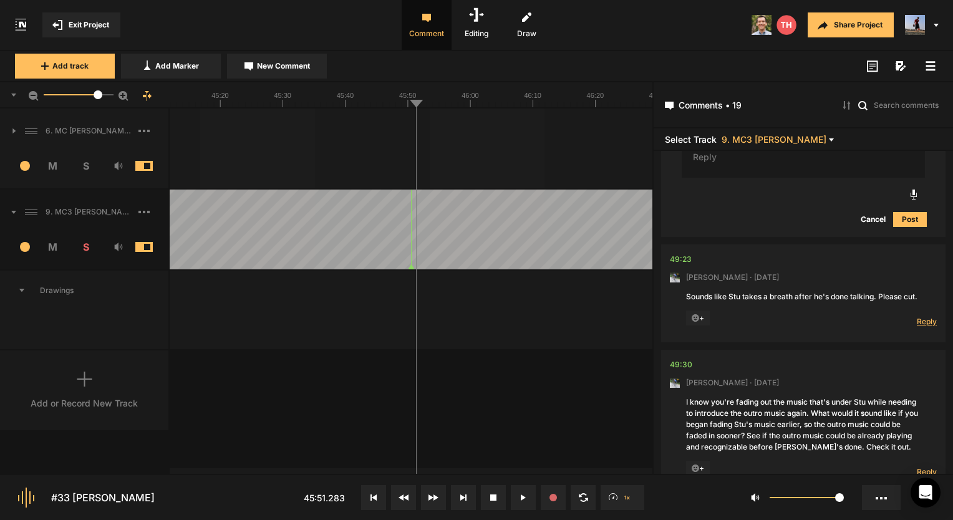
click at [925, 316] on span "Reply" at bounding box center [927, 321] width 20 height 11
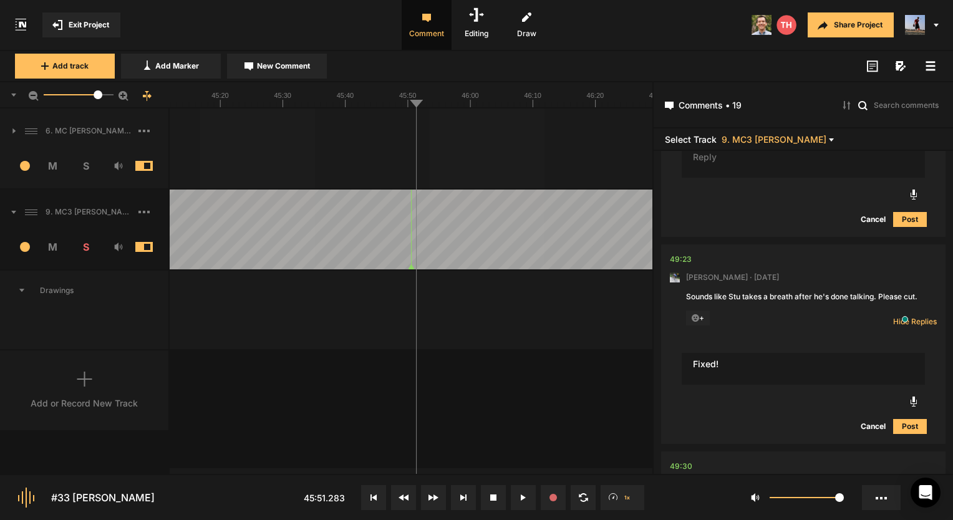
type textarea "Fixed!"
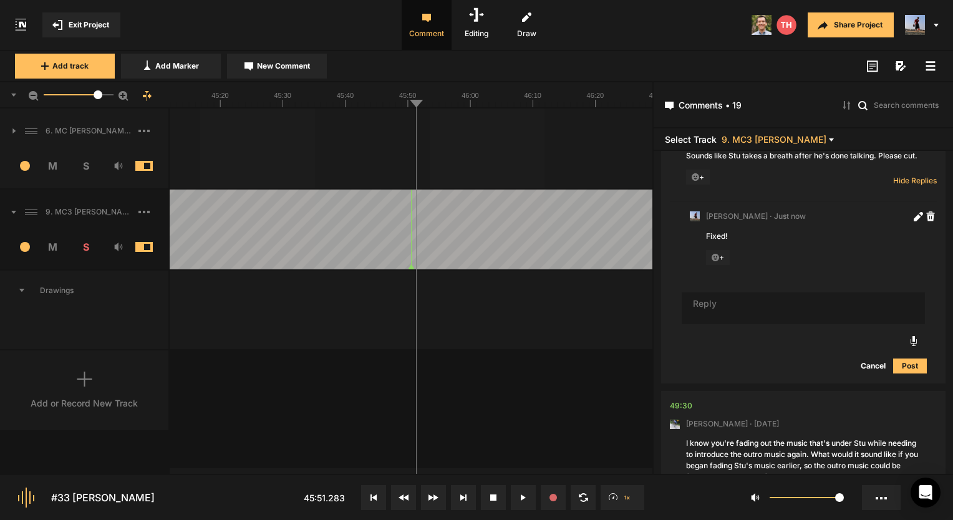
scroll to position [5282, 0]
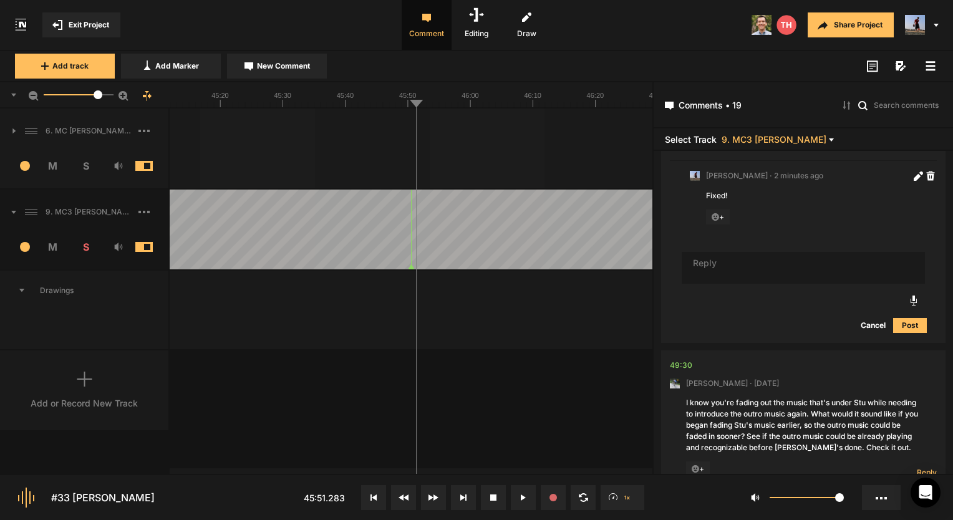
click at [926, 467] on span "Reply" at bounding box center [927, 472] width 20 height 11
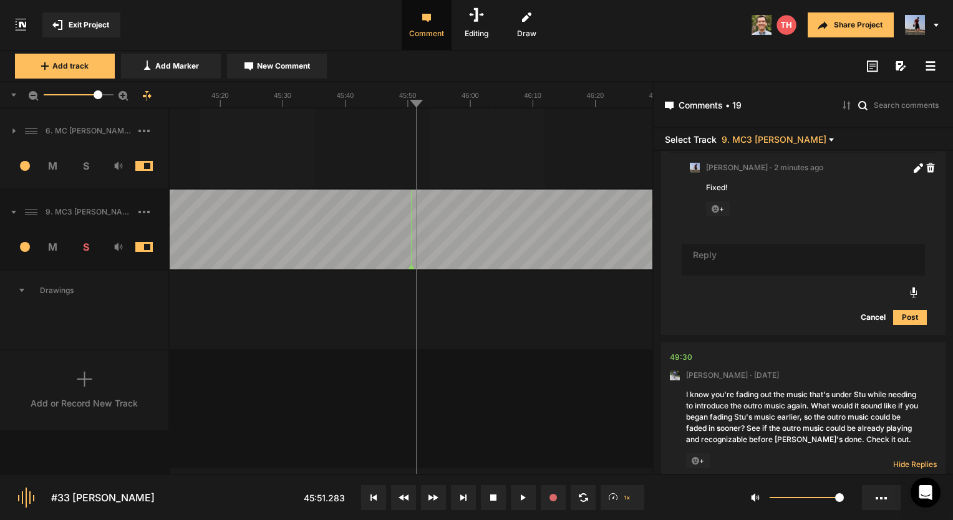
scroll to position [5290, 0]
type textarea "Done!"
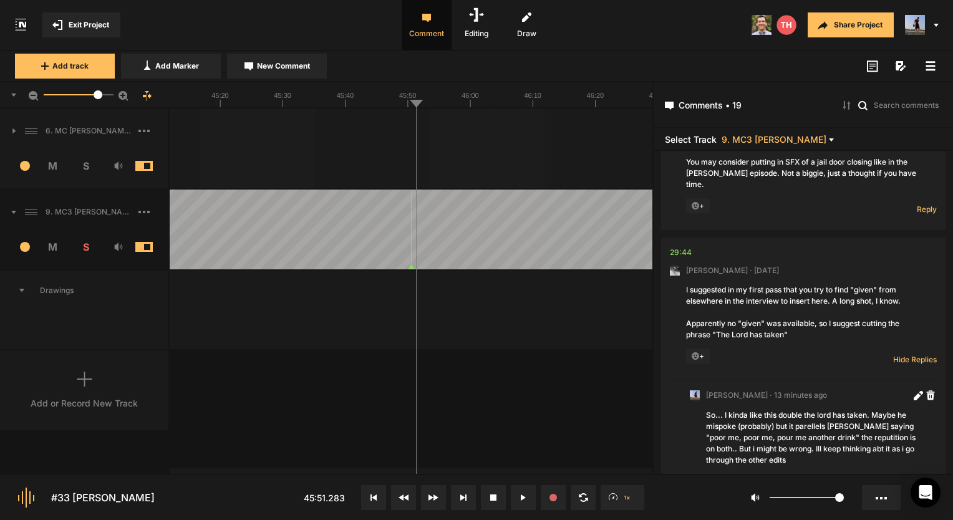
scroll to position [2190, 0]
click at [678, 247] on div "29:44" at bounding box center [681, 253] width 22 height 12
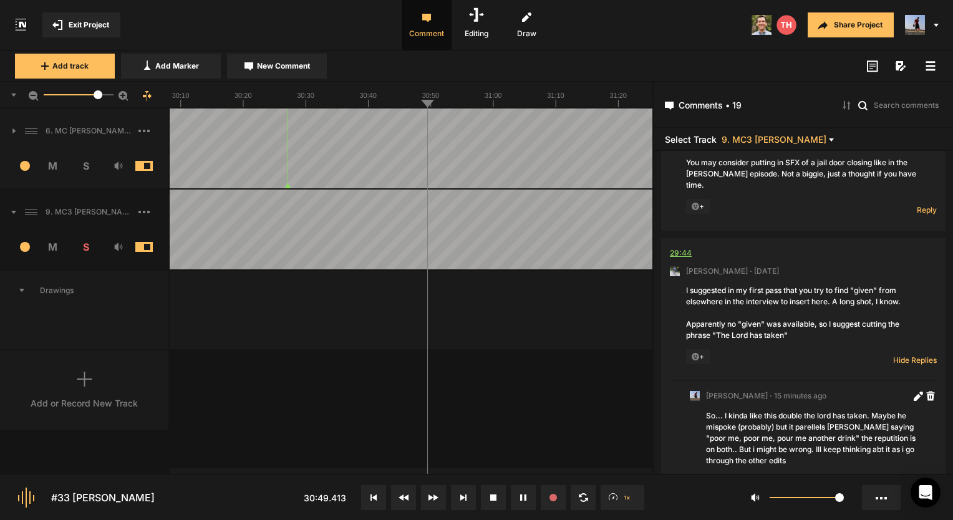
click at [681, 247] on div "29:44" at bounding box center [681, 253] width 22 height 12
click at [489, 498] on button at bounding box center [493, 497] width 25 height 25
click at [673, 247] on div "29:44" at bounding box center [681, 253] width 22 height 12
click at [518, 501] on button at bounding box center [523, 497] width 25 height 25
drag, startPoint x: 396, startPoint y: 337, endPoint x: 448, endPoint y: 341, distance: 52.5
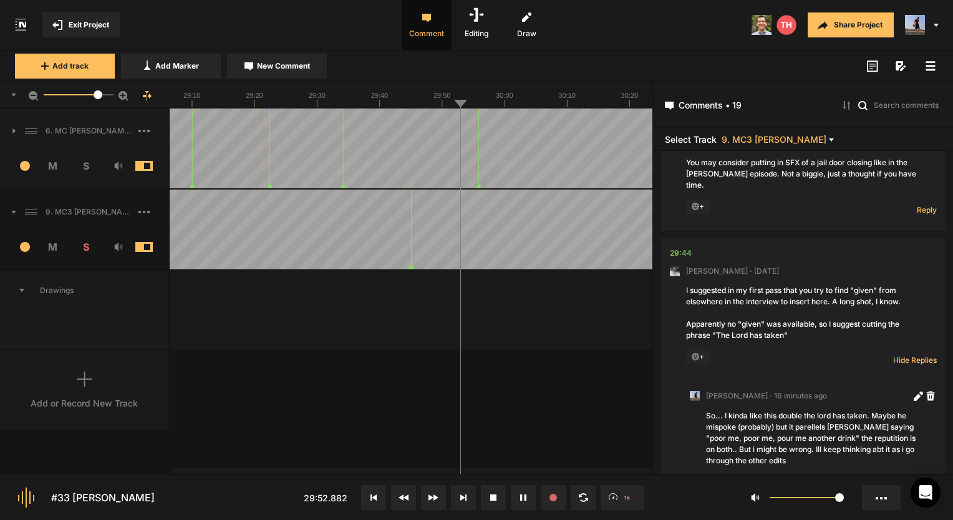
drag, startPoint x: 102, startPoint y: 94, endPoint x: 109, endPoint y: 94, distance: 6.9
click at [109, 94] on div at bounding box center [108, 94] width 9 height 9
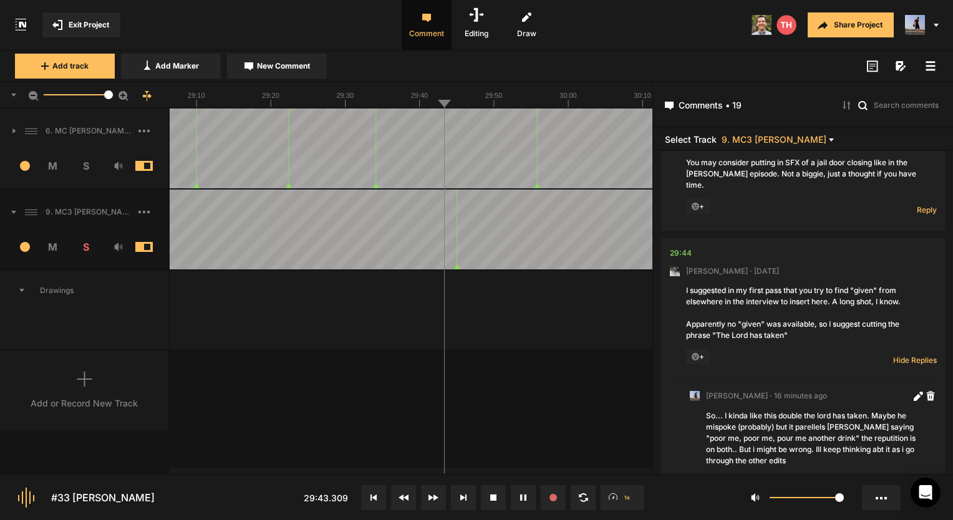
click at [516, 495] on button at bounding box center [523, 497] width 25 height 25
click at [912, 390] on span at bounding box center [918, 396] width 12 height 12
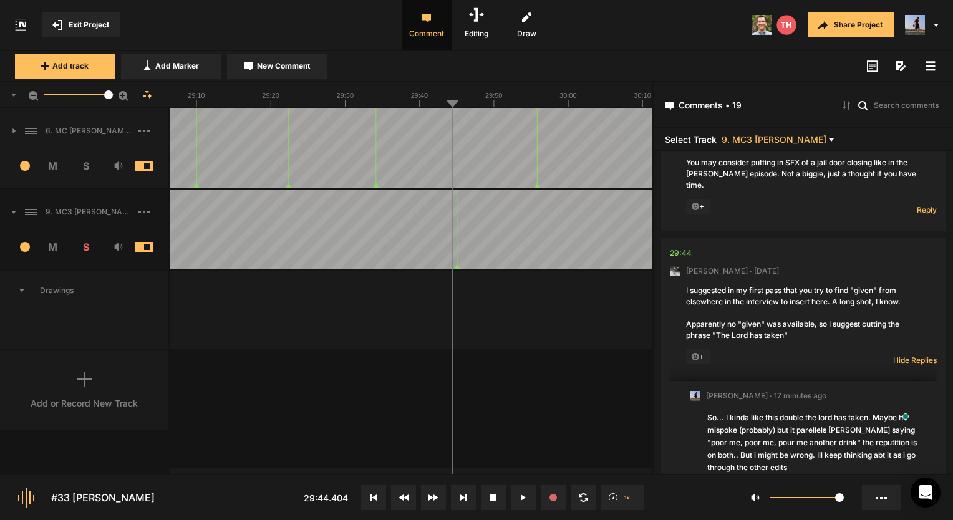
drag, startPoint x: 799, startPoint y: 420, endPoint x: 654, endPoint y: 371, distance: 152.9
click at [654, 371] on div "00:21 Mark Weeber · 2 days ago The breath after "any longer" seems cut off. Che…" at bounding box center [803, 312] width 299 height 323
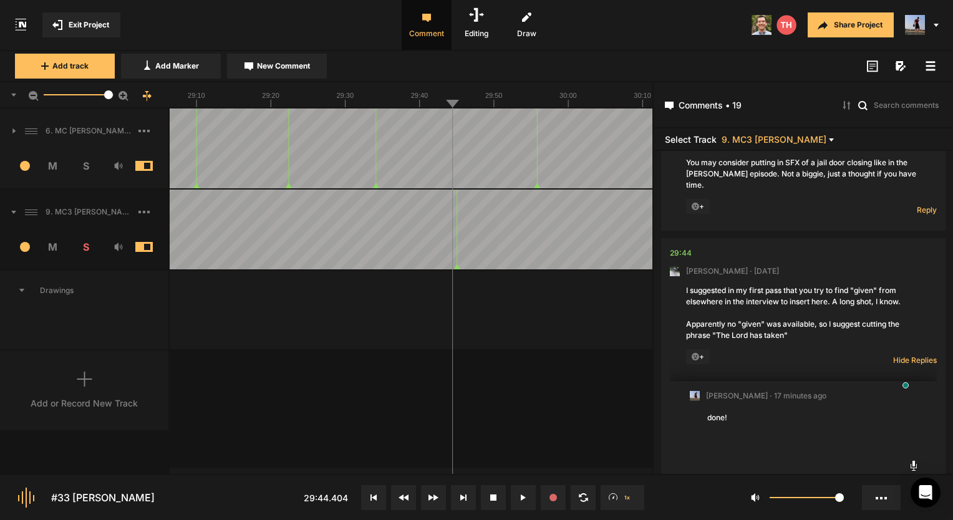
type textarea "done!~"
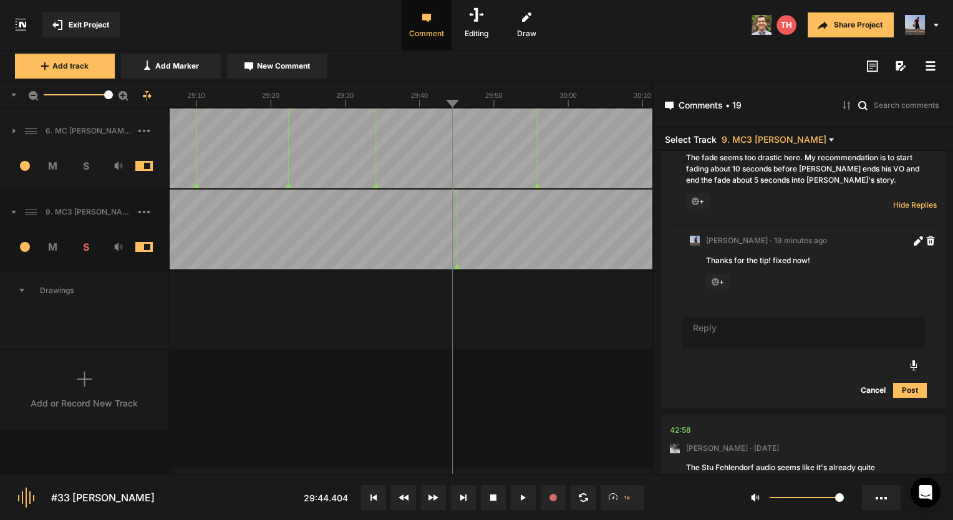
scroll to position [3797, 0]
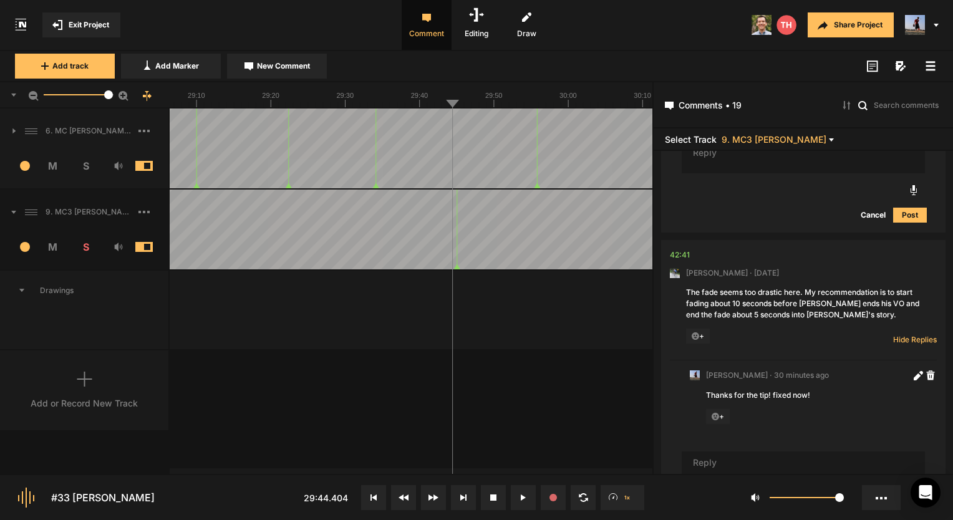
click at [89, 383] on icon at bounding box center [85, 379] width 16 height 15
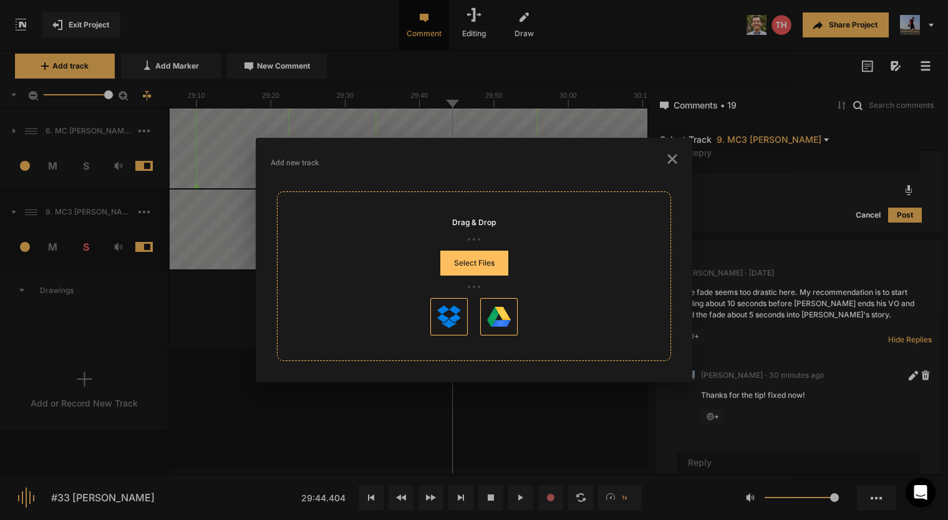
click at [499, 266] on button "Select Files" at bounding box center [474, 263] width 68 height 25
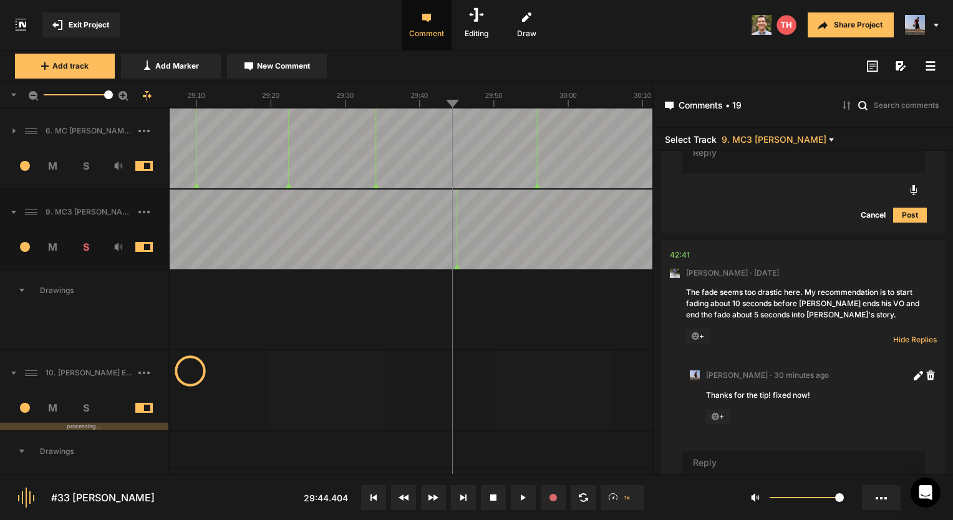
click at [82, 405] on span "S" at bounding box center [85, 408] width 33 height 15
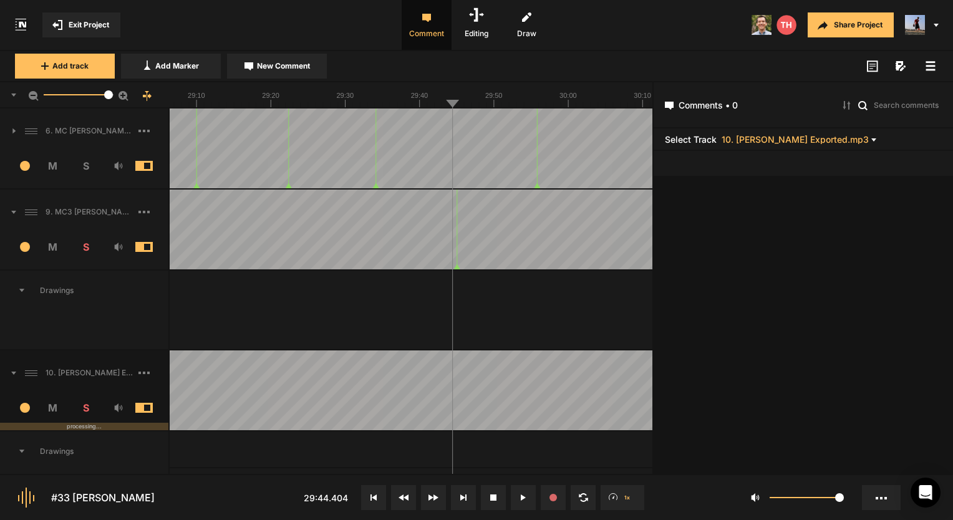
scroll to position [0, 0]
click at [86, 245] on span "S" at bounding box center [85, 247] width 33 height 15
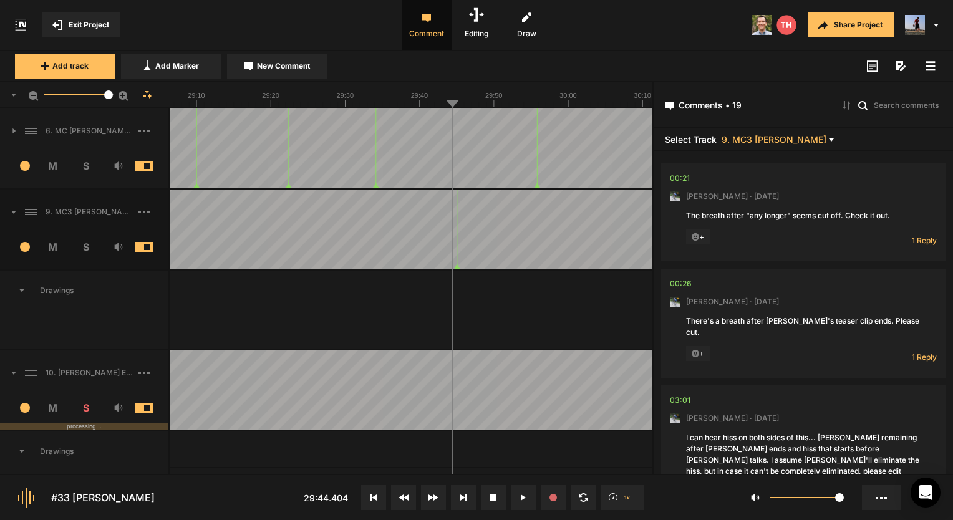
click at [147, 250] on span at bounding box center [153, 247] width 37 height 10
click at [147, 167] on span at bounding box center [153, 166] width 37 height 10
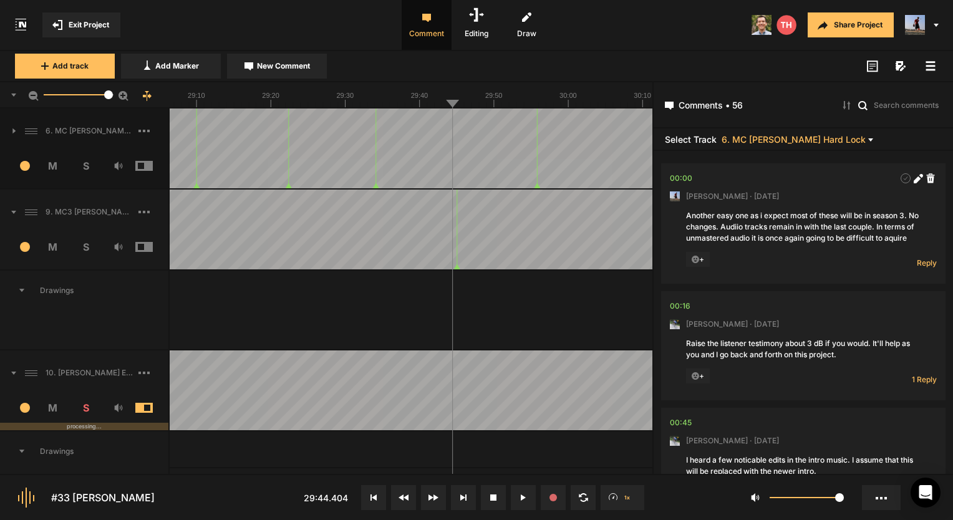
click at [405, 501] on button at bounding box center [403, 497] width 25 height 25
click at [370, 494] on button at bounding box center [373, 497] width 25 height 25
click at [118, 374] on span "10. Julian Weber Exported.mp3" at bounding box center [90, 372] width 98 height 11
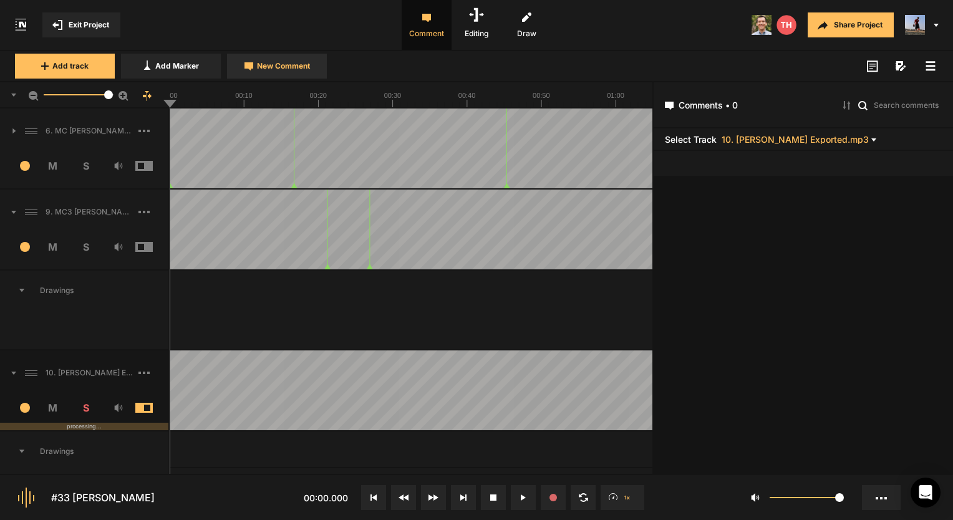
click at [304, 69] on span "New Comment" at bounding box center [283, 66] width 53 height 11
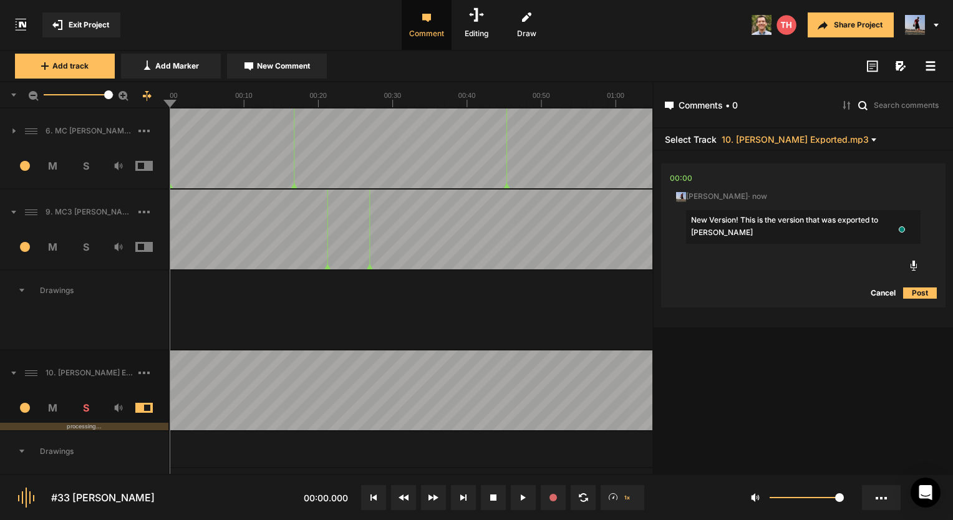
type textarea "New Version! This is the version that was exported to Tim."
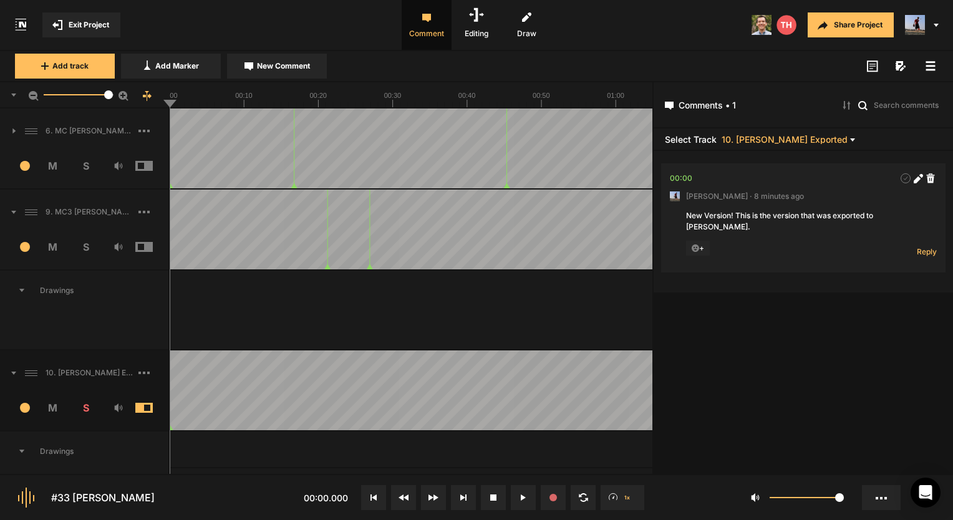
click at [79, 33] on button "Exit Project" at bounding box center [81, 24] width 78 height 25
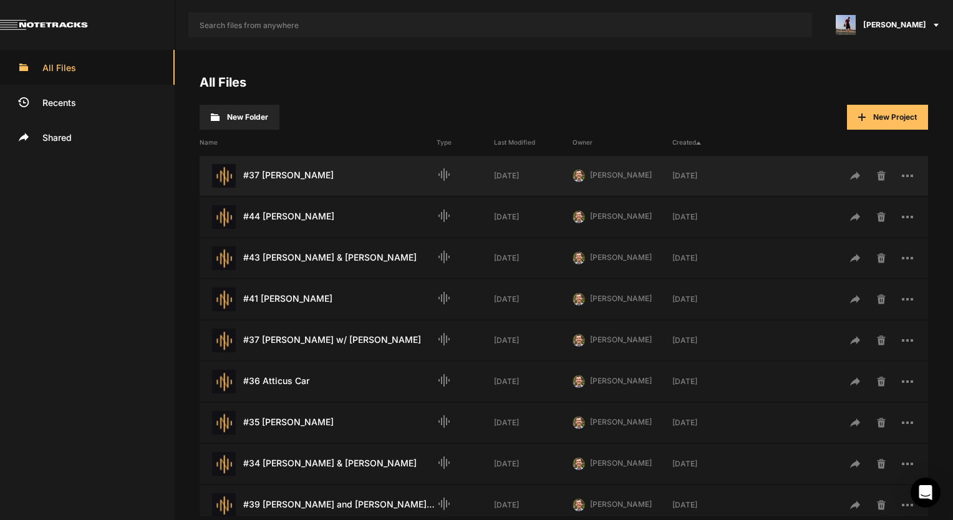
click at [313, 185] on div "#37 Ken Freeman Last Modified: 7 days ago" at bounding box center [318, 176] width 237 height 24
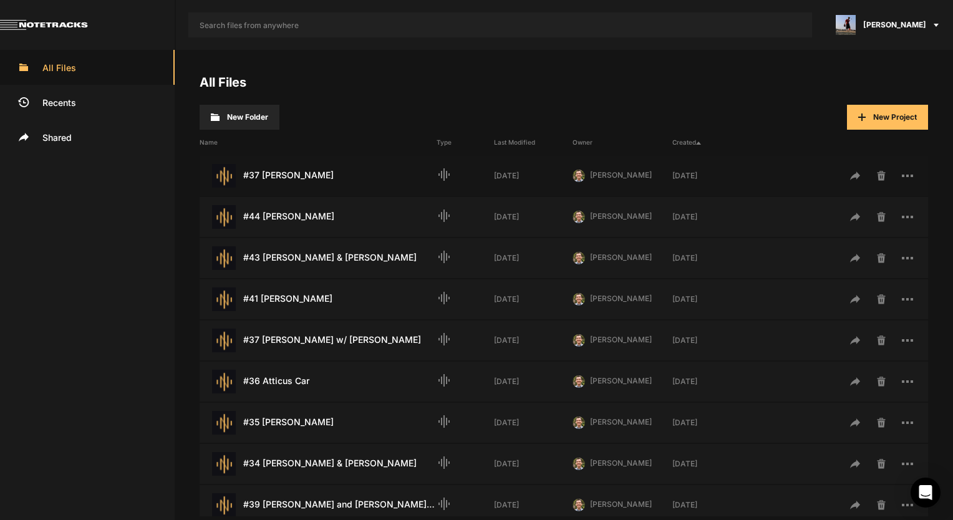
click at [313, 185] on div "#37 Ken Freeman Last Modified: 7 days ago" at bounding box center [318, 176] width 237 height 24
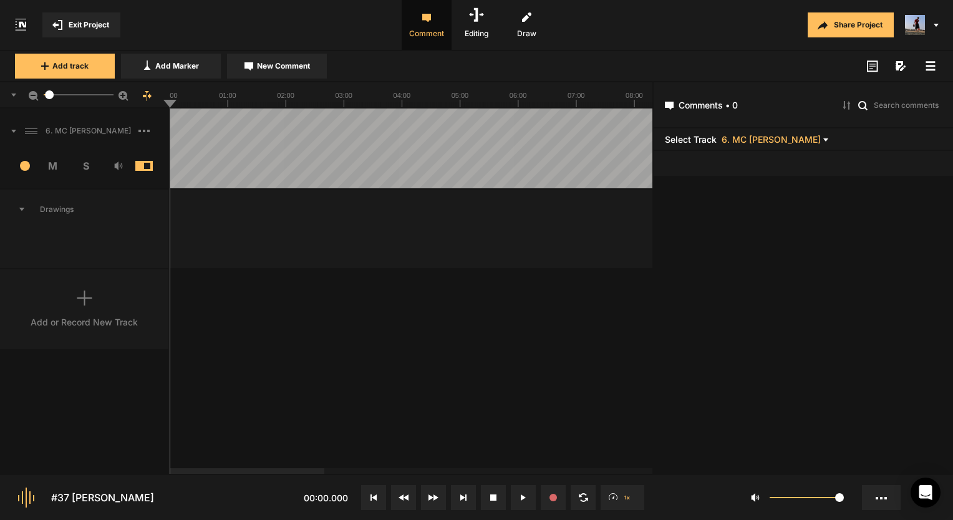
click at [442, 490] on button at bounding box center [433, 497] width 25 height 25
click at [438, 490] on button at bounding box center [433, 497] width 25 height 25
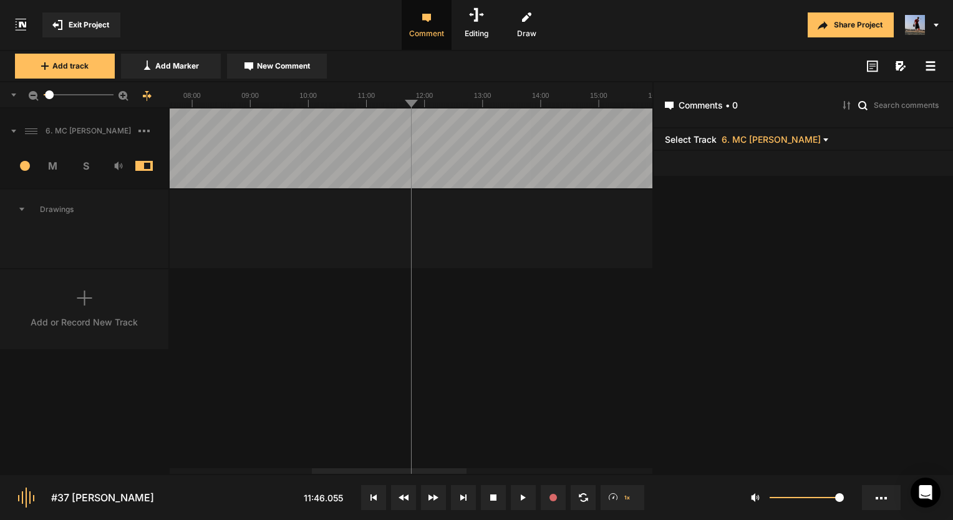
drag, startPoint x: 474, startPoint y: 106, endPoint x: 484, endPoint y: 104, distance: 9.5
click at [484, 104] on icon at bounding box center [934, 94] width 2415 height 25
click at [523, 499] on icon at bounding box center [523, 498] width 6 height 6
click at [255, 64] on button "New Comment" at bounding box center [277, 66] width 100 height 25
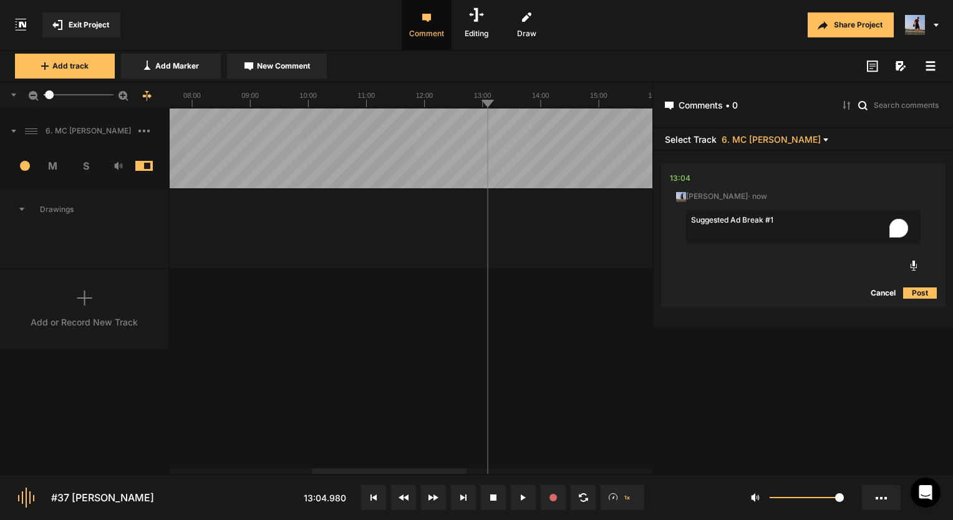
type textarea "Suggested Ad Break #1"
click at [921, 294] on button "Post" at bounding box center [920, 293] width 34 height 15
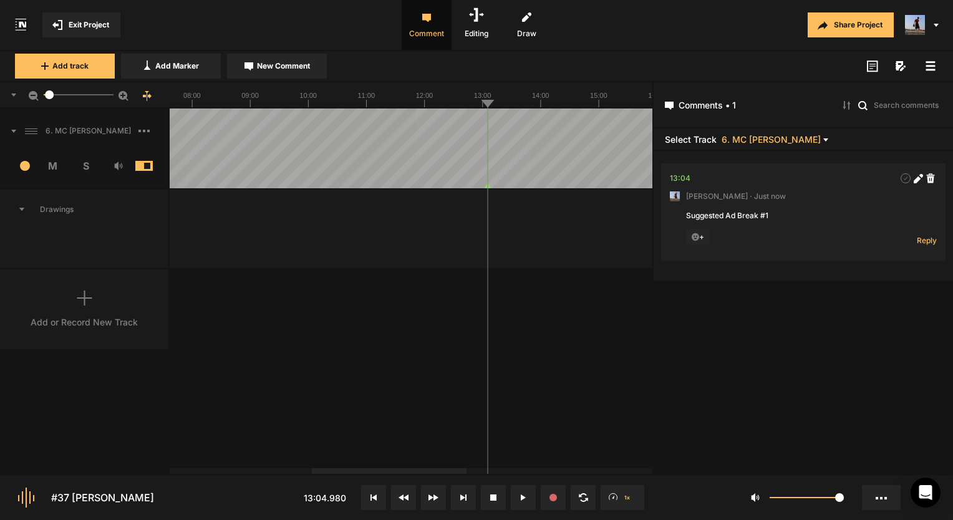
click at [641, 97] on rect at bounding box center [934, 94] width 2415 height 25
click at [636, 99] on rect at bounding box center [703, 94] width 2415 height 25
click at [636, 99] on rect at bounding box center [478, 94] width 2415 height 25
click at [636, 99] on rect at bounding box center [252, 94] width 2415 height 25
click at [636, 99] on rect at bounding box center [26, 94] width 2415 height 25
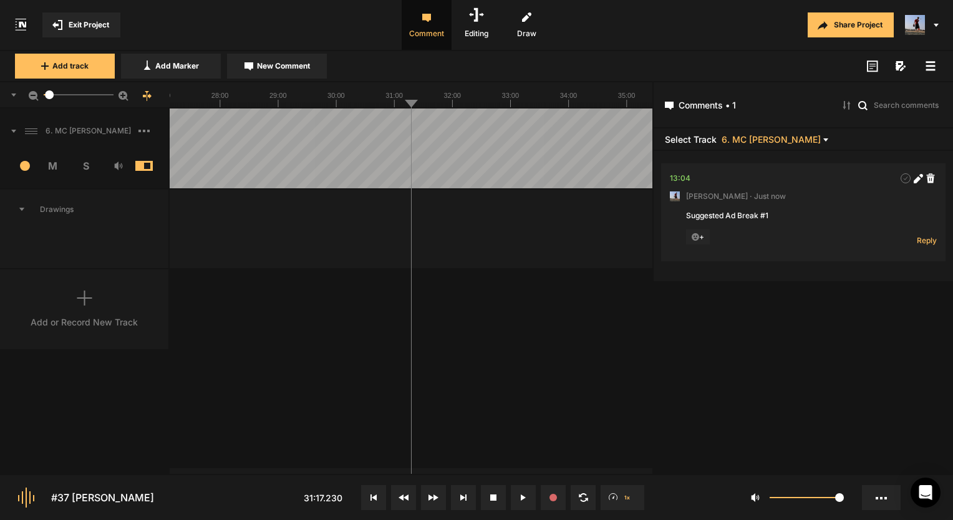
click at [568, 106] on line at bounding box center [568, 104] width 0 height 5
click at [277, 56] on button "New Comment" at bounding box center [277, 66] width 100 height 25
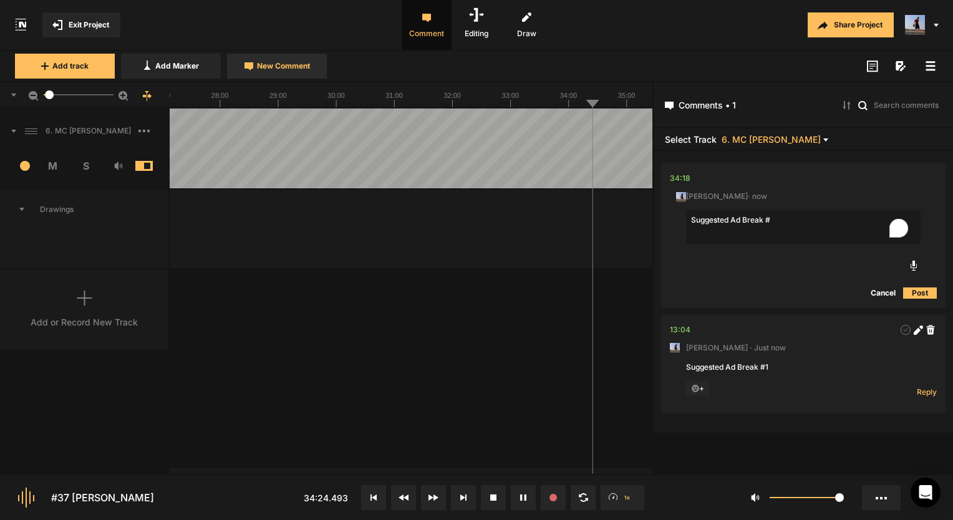
type textarea "Suggested Ad Break #2"
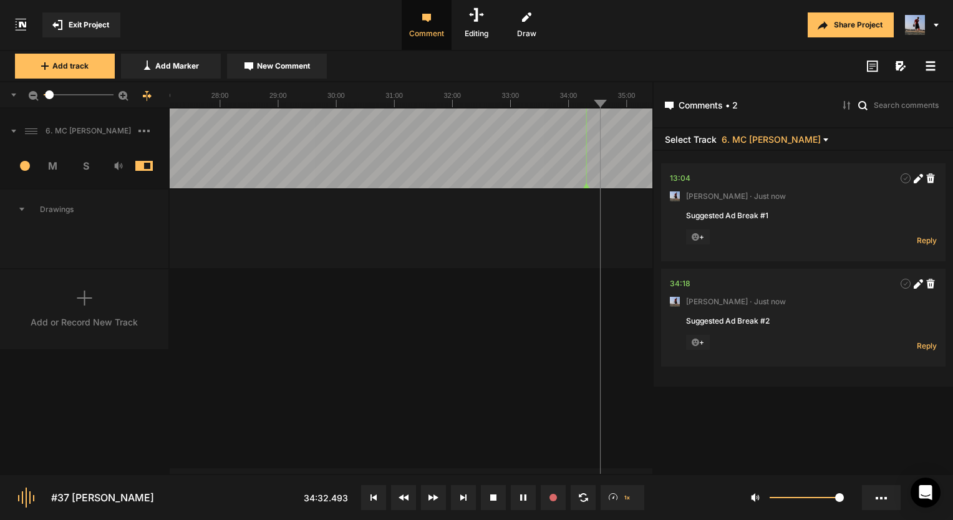
click at [524, 491] on button at bounding box center [523, 497] width 25 height 25
